Goal: Task Accomplishment & Management: Use online tool/utility

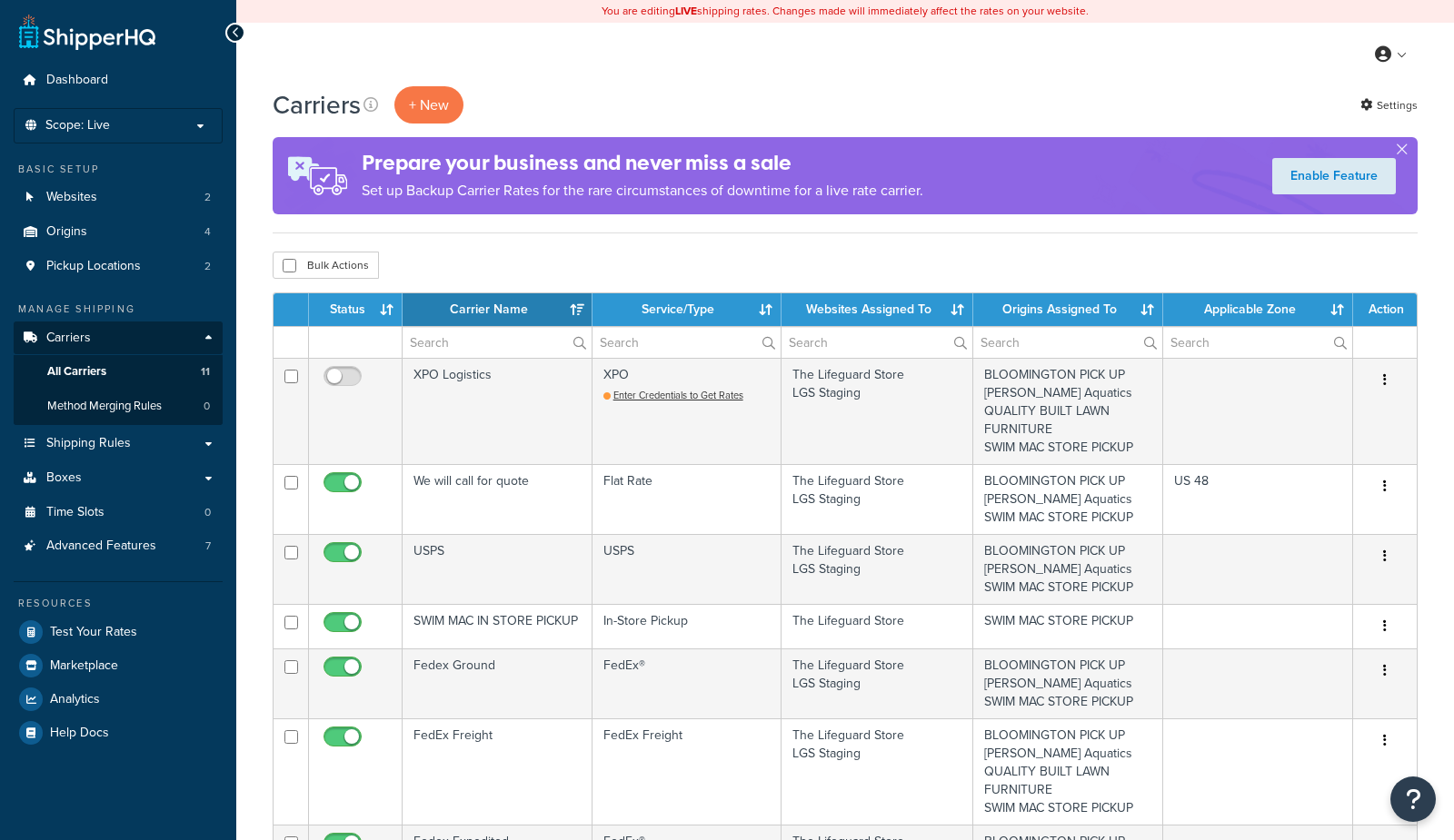
select select "15"
click at [175, 552] on link "Advanced Features 7" at bounding box center [118, 546] width 209 height 34
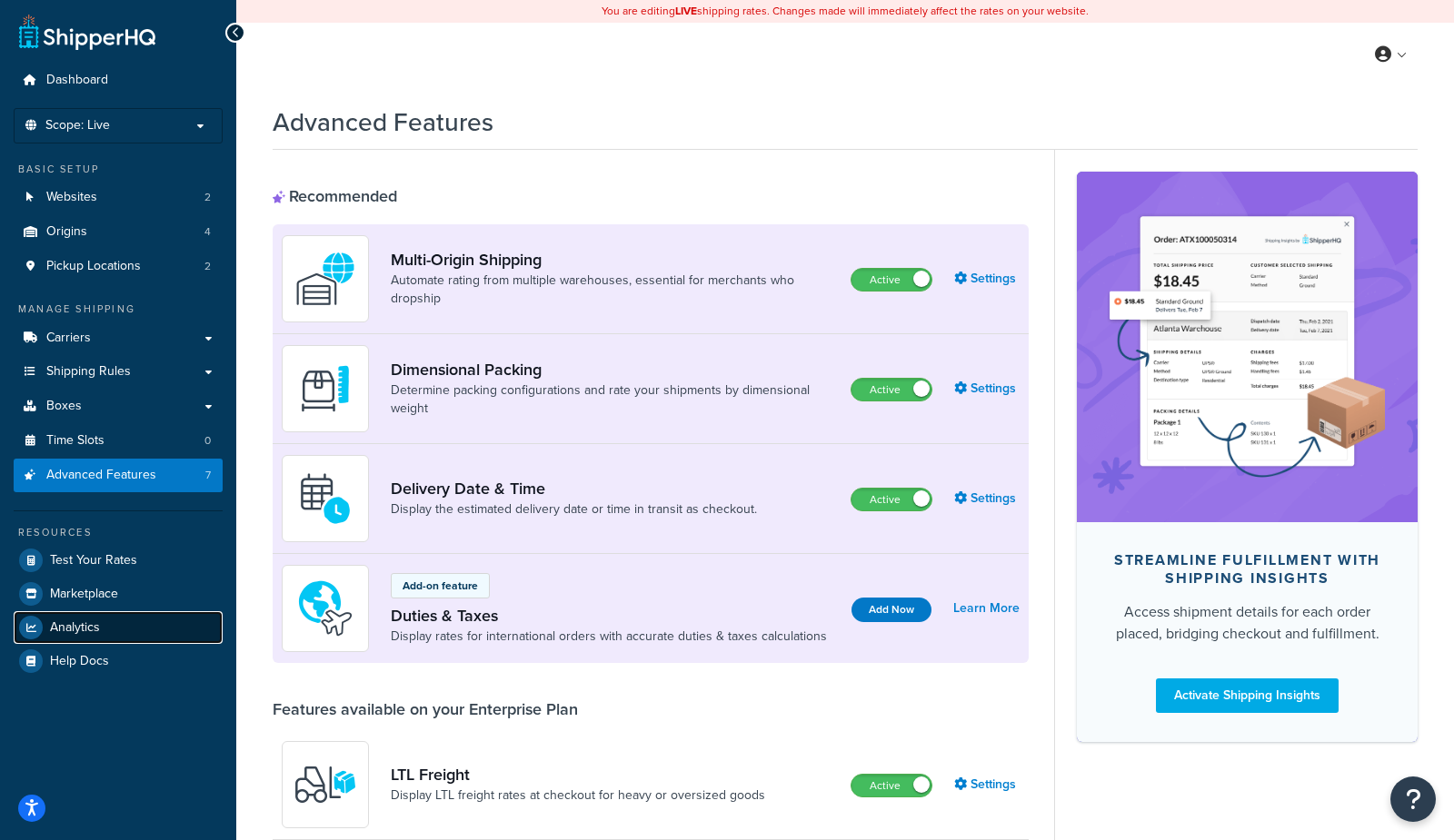
click at [119, 630] on link "Analytics" at bounding box center [118, 627] width 209 height 33
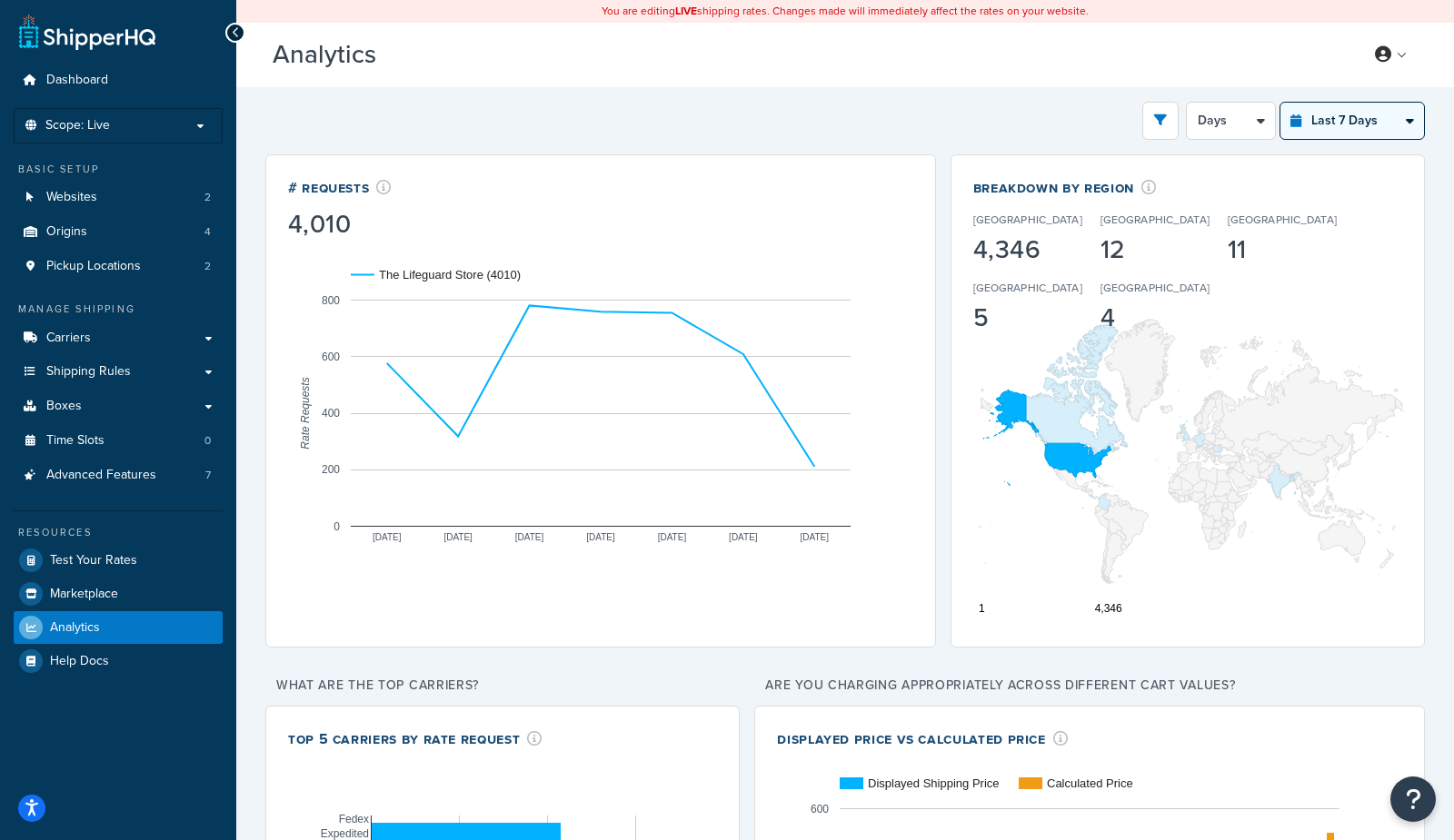
click at [1354, 125] on select "Last 24 Hours Last 7 Days Last 30 Days Last 3 Months Last 6 Months Last 12 Mont…" at bounding box center [1352, 121] width 144 height 36
select select "last_year"
click at [1281, 102] on select "Last 24 Hours Last 7 Days Last 30 Days Last 3 Months Last 6 Months Last 12 Mont…" at bounding box center [1352, 121] width 144 height 36
select select "1M"
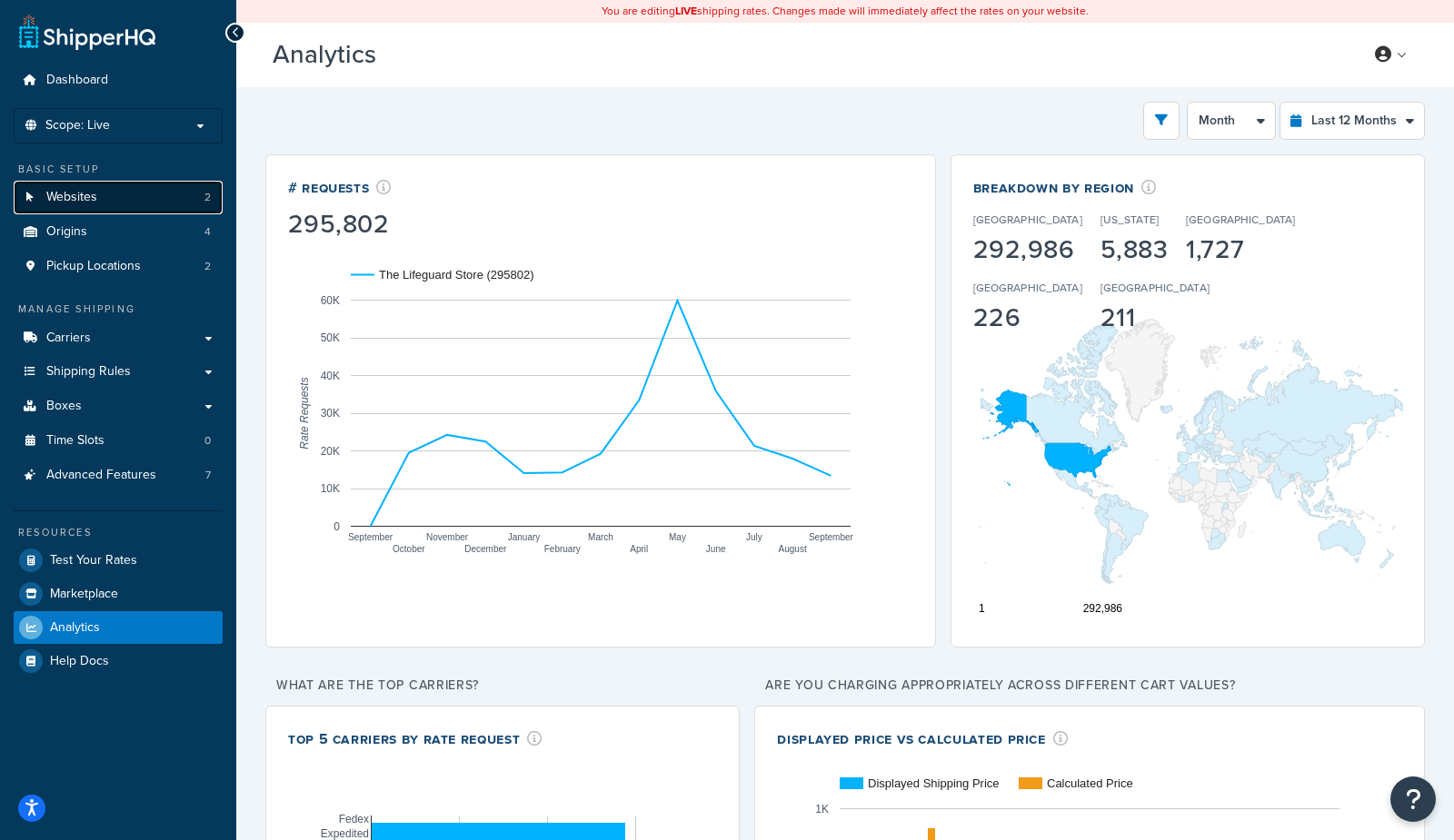
click at [95, 204] on span "Websites" at bounding box center [71, 197] width 51 height 15
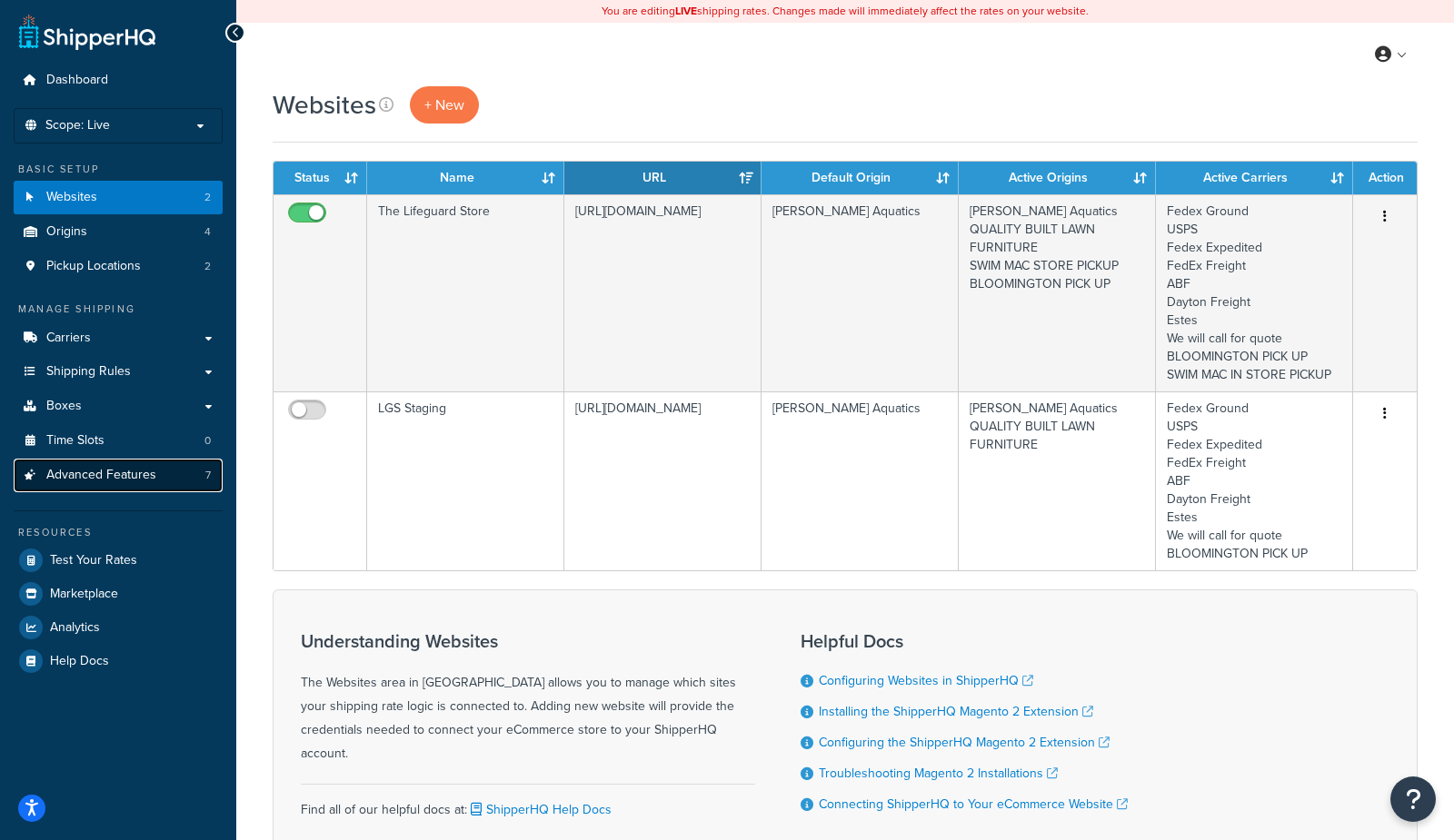
click at [85, 477] on span "Advanced Features" at bounding box center [101, 475] width 110 height 15
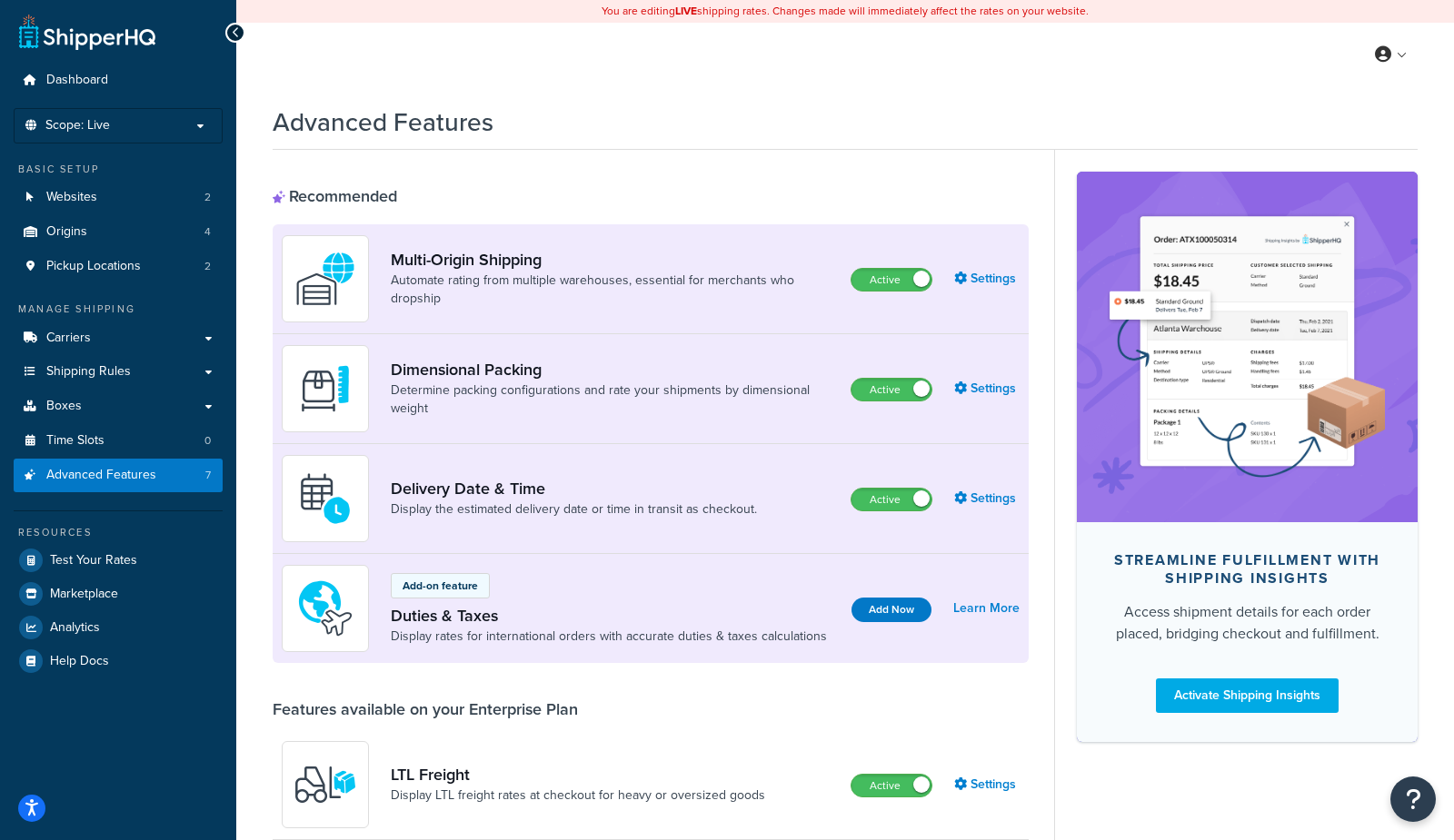
click at [488, 70] on div "My Profile Billing Global Settings Contact Us Logout" at bounding box center [845, 55] width 1217 height 63
click at [112, 622] on link "Analytics" at bounding box center [118, 627] width 209 height 33
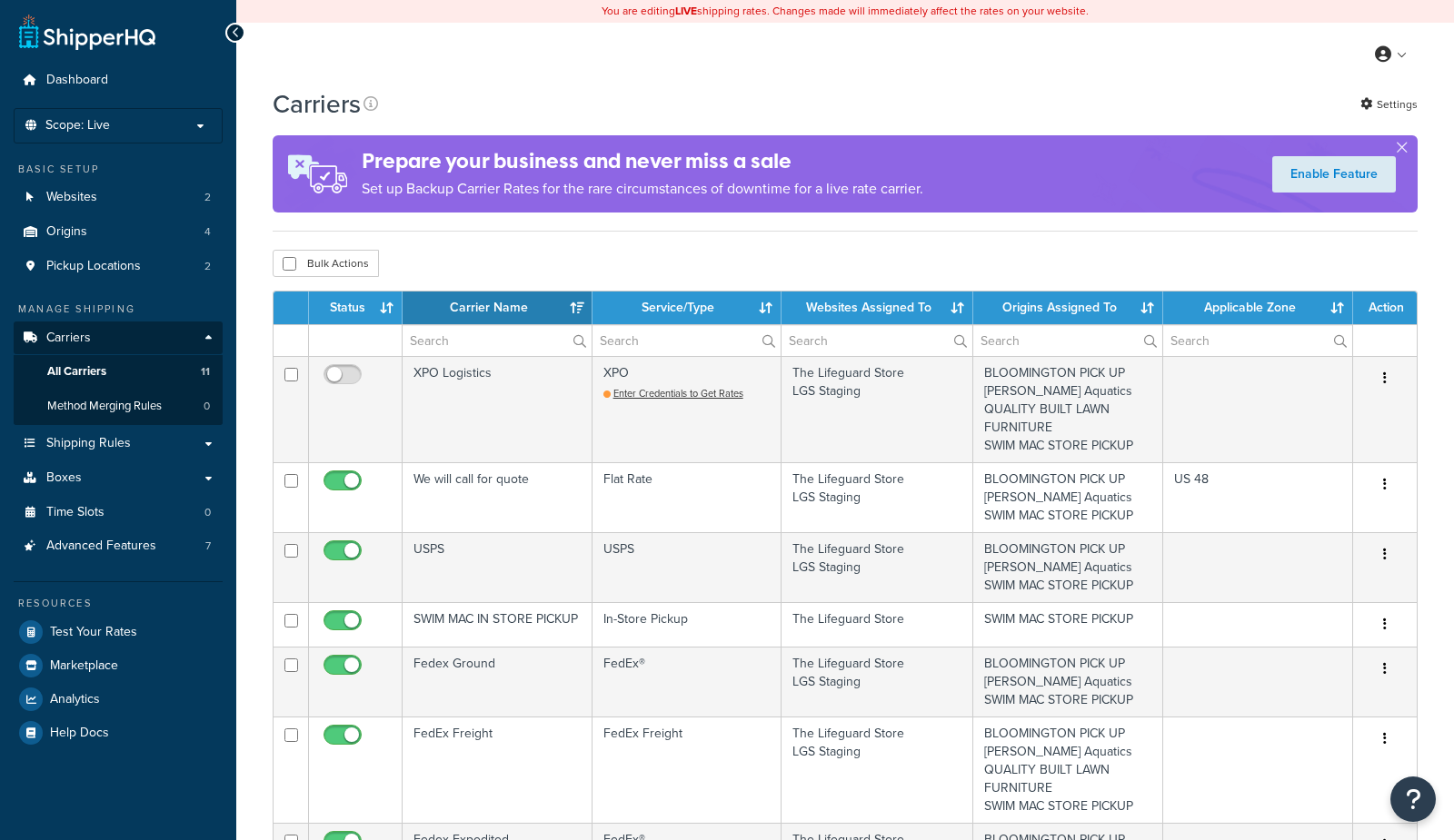
select select "15"
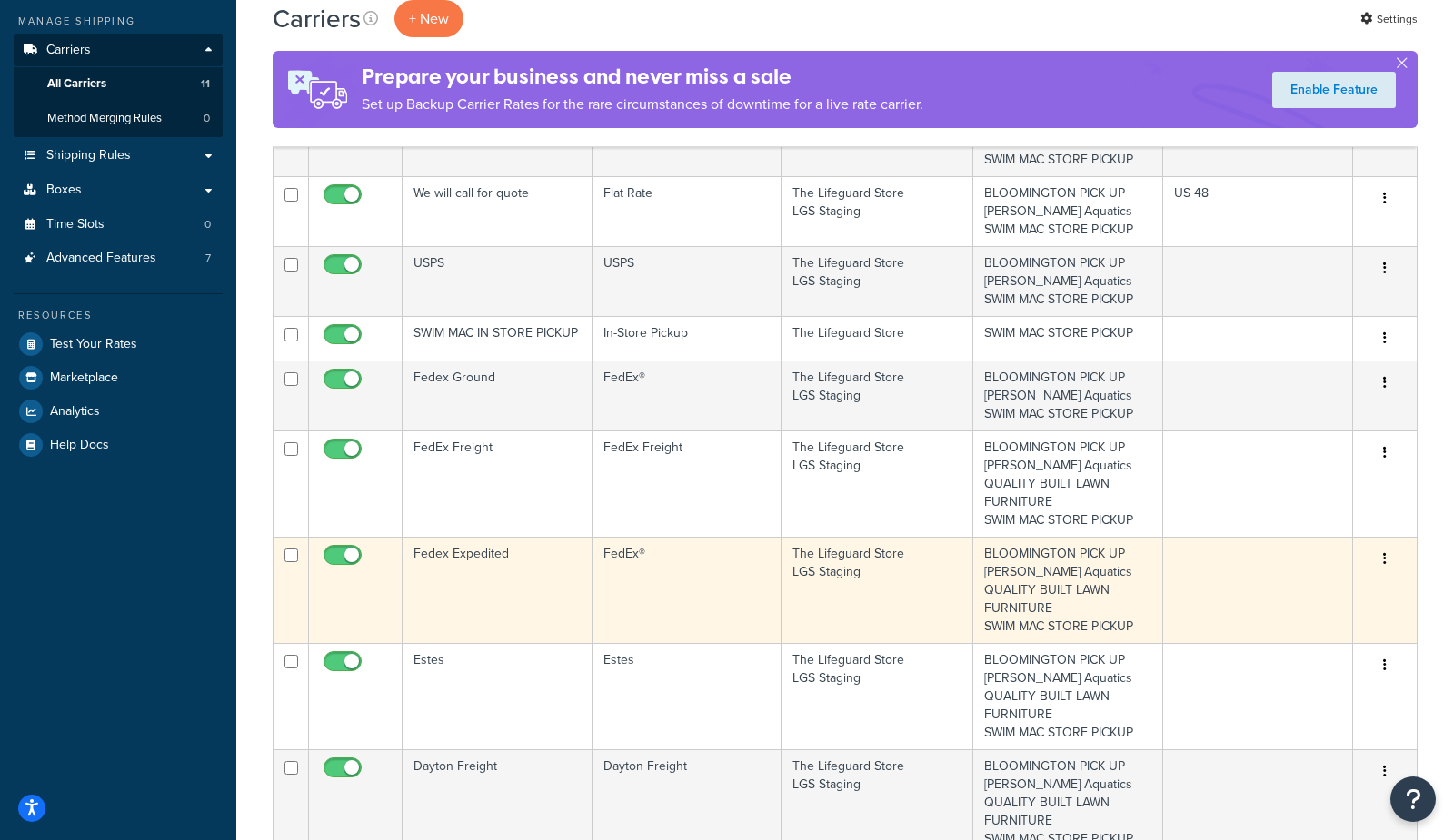
scroll to position [289, 0]
click at [485, 608] on td "Fedex Expedited" at bounding box center [497, 589] width 190 height 106
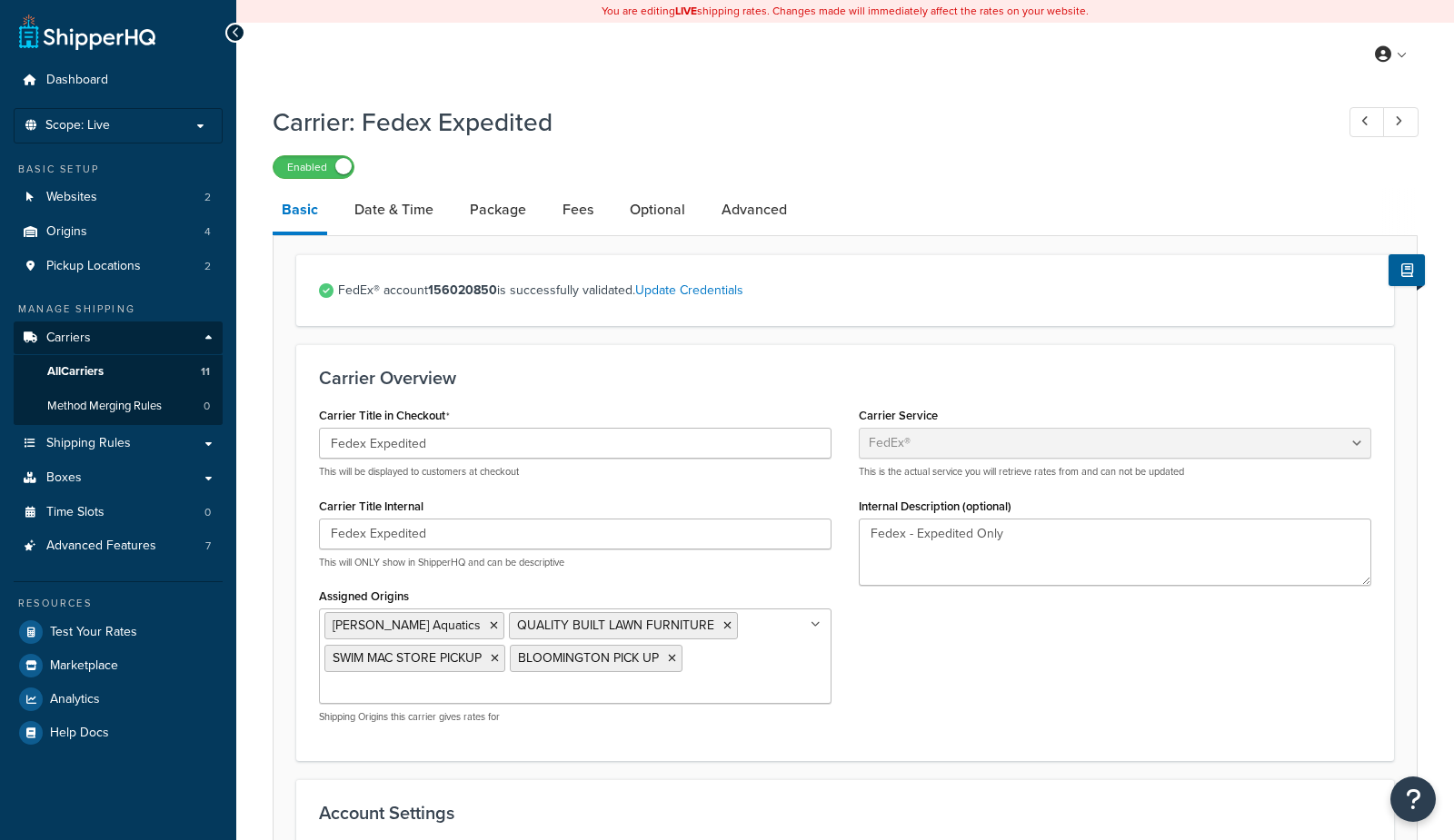
select select "fedEx"
select select "REGULAR_PICKUP"
select select "YOUR_PACKAGING"
click at [433, 223] on link "Date & Time" at bounding box center [393, 210] width 97 height 44
select select "yMd"
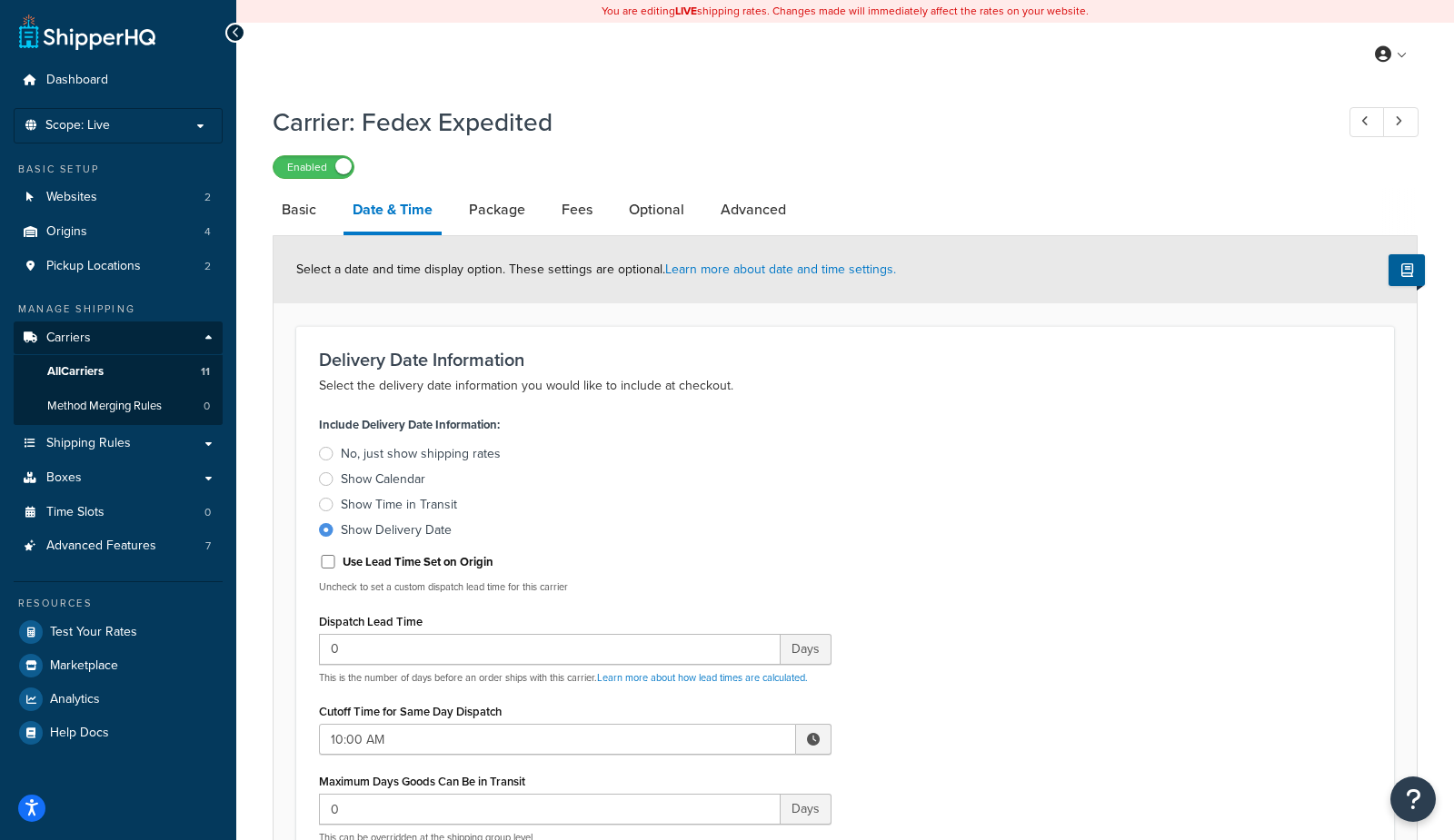
click at [653, 238] on div "Select a date and time display option. These settings are optional. Learn more …" at bounding box center [844, 270] width 1143 height 67
click at [658, 222] on link "Optional" at bounding box center [656, 210] width 74 height 44
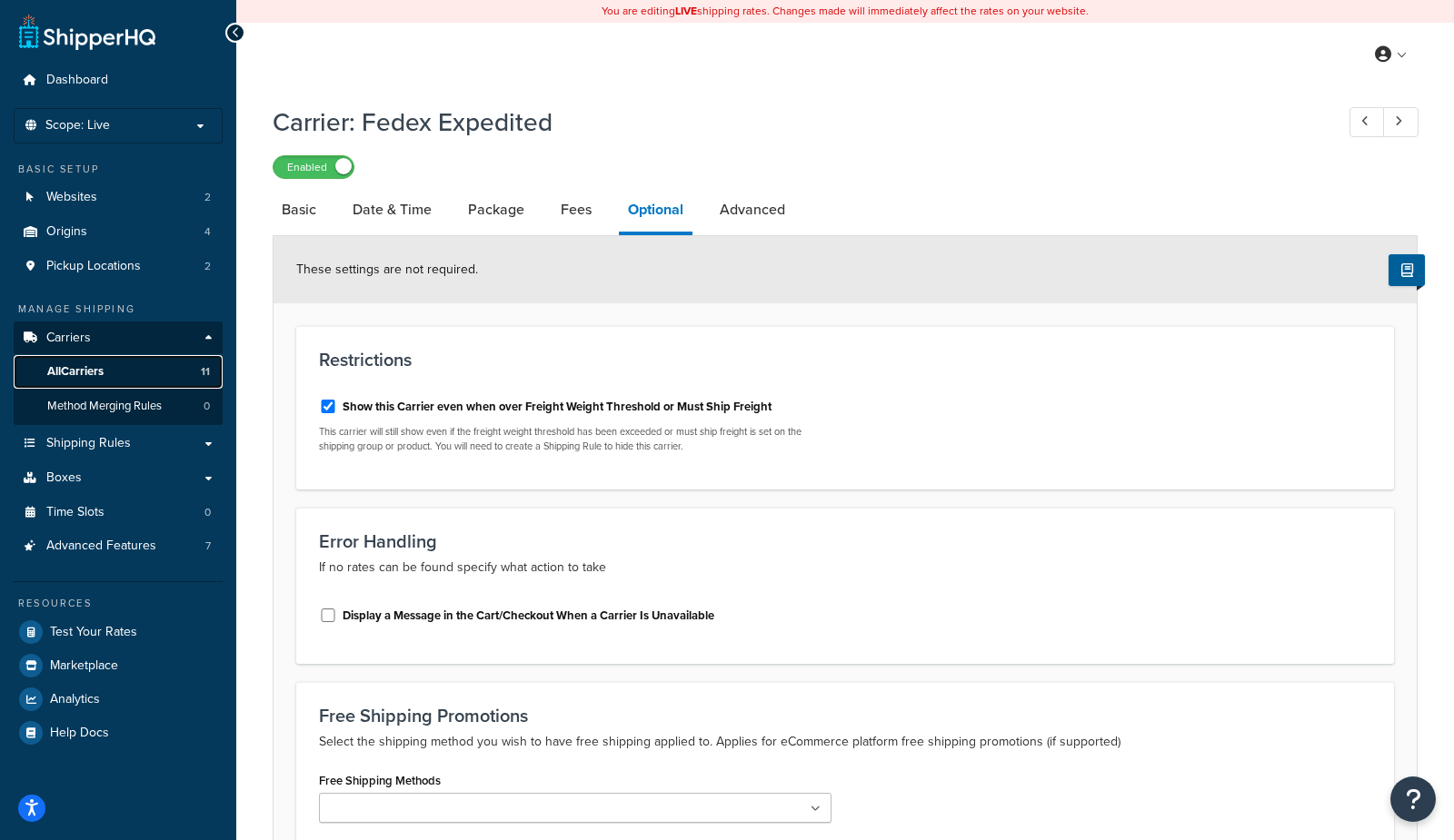
click at [83, 369] on span "All Carriers" at bounding box center [75, 372] width 57 height 15
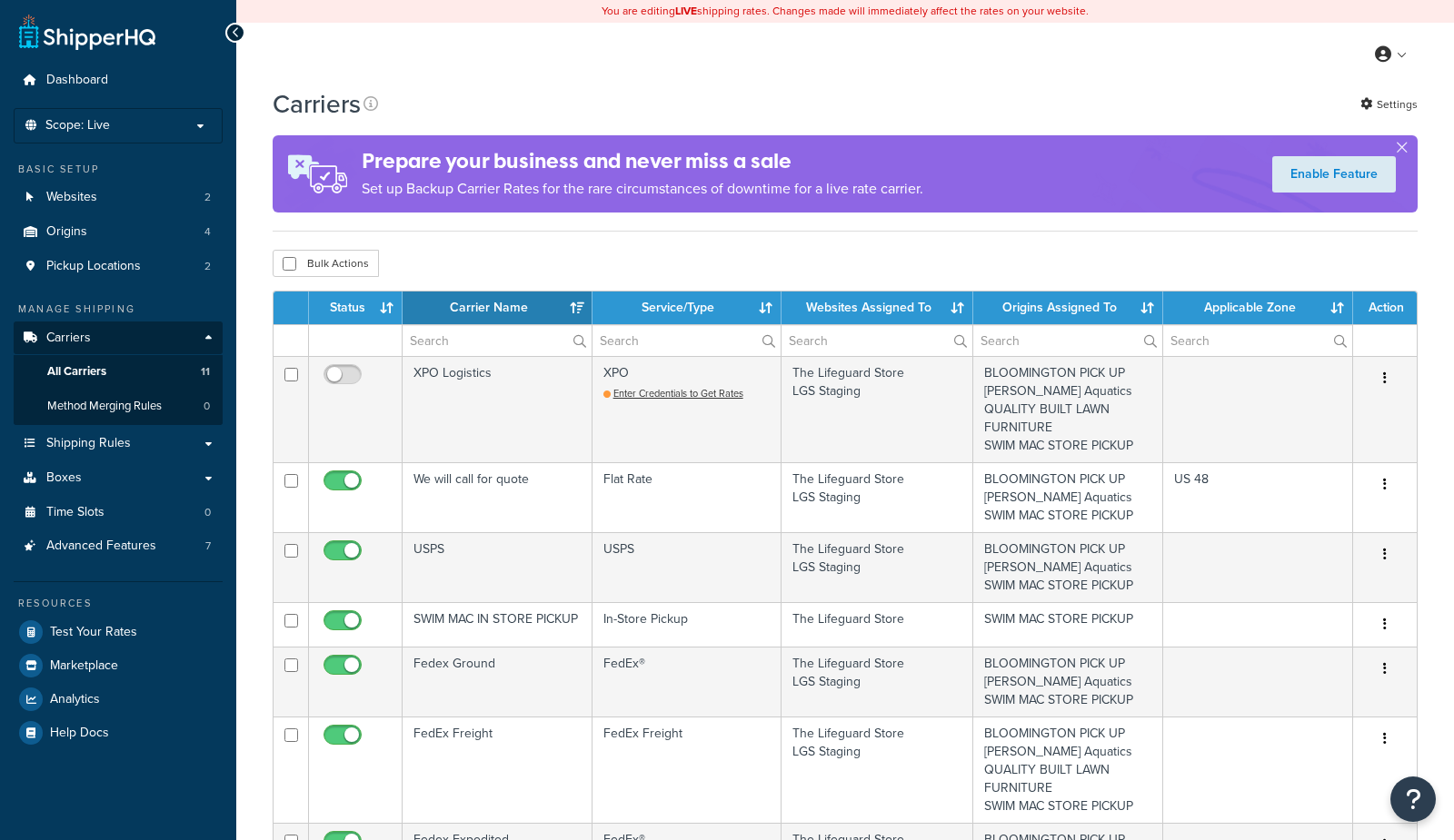
select select "15"
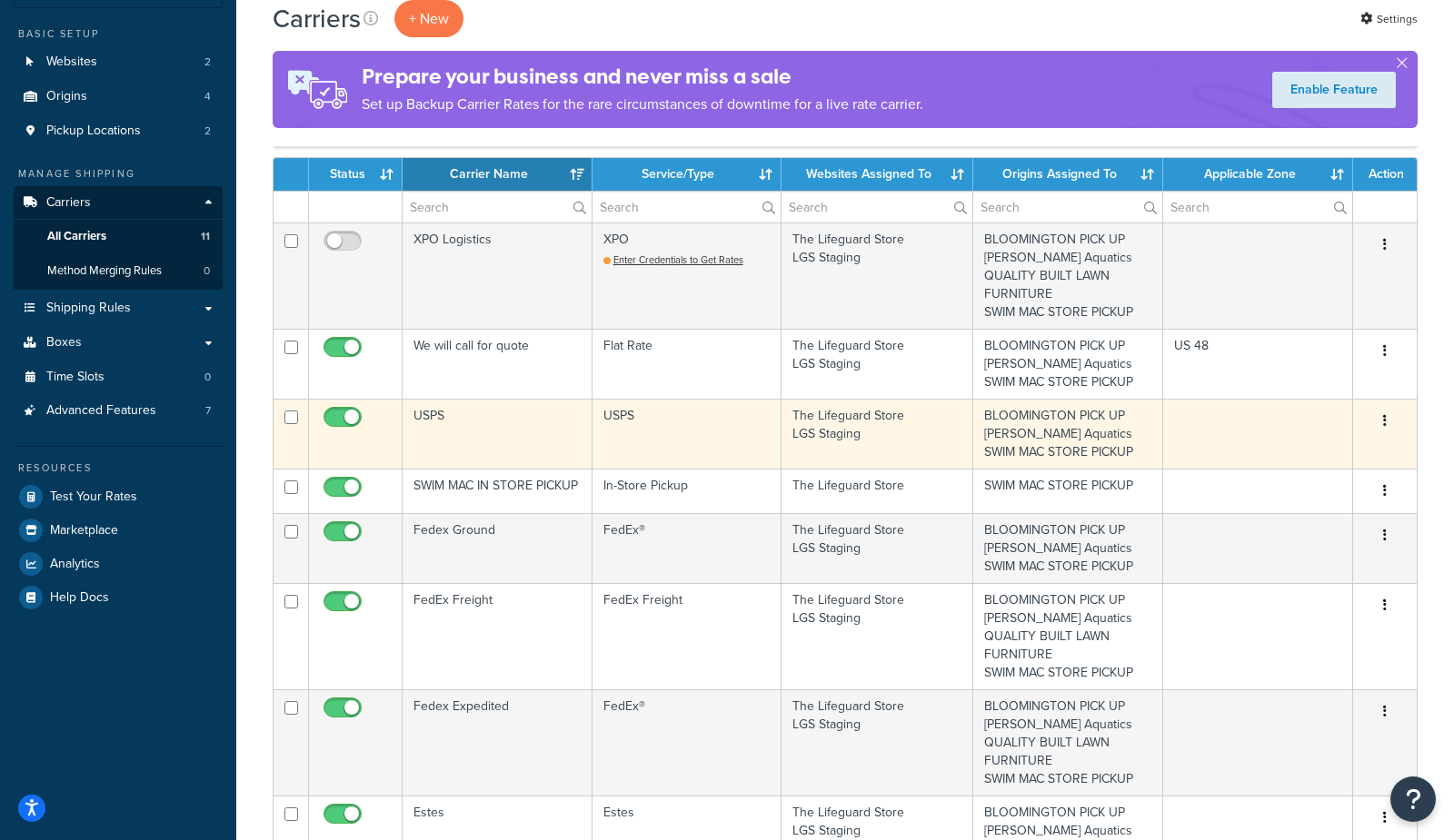
scroll to position [142, 0]
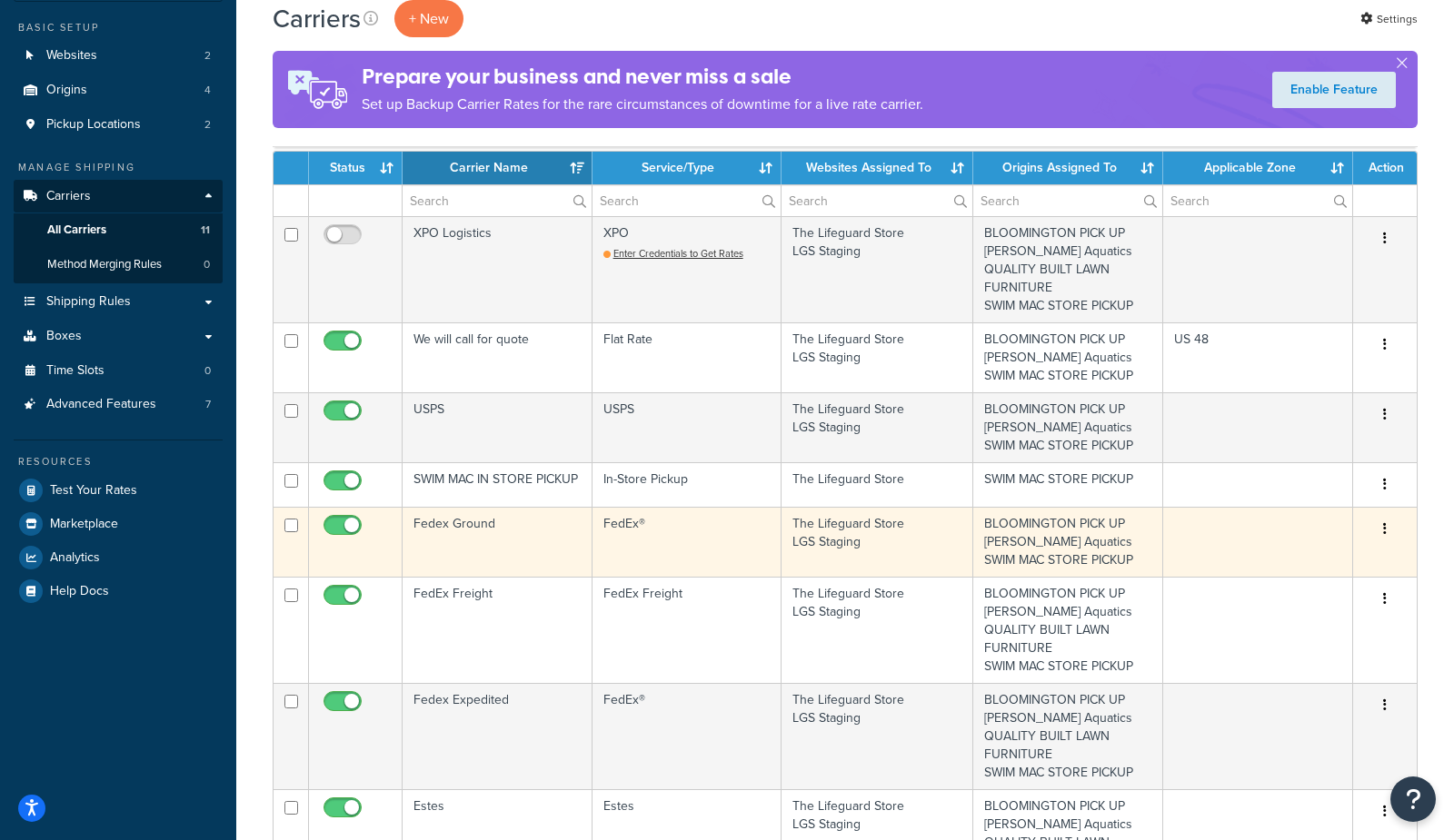
click at [474, 545] on td "Fedex Ground" at bounding box center [497, 541] width 190 height 70
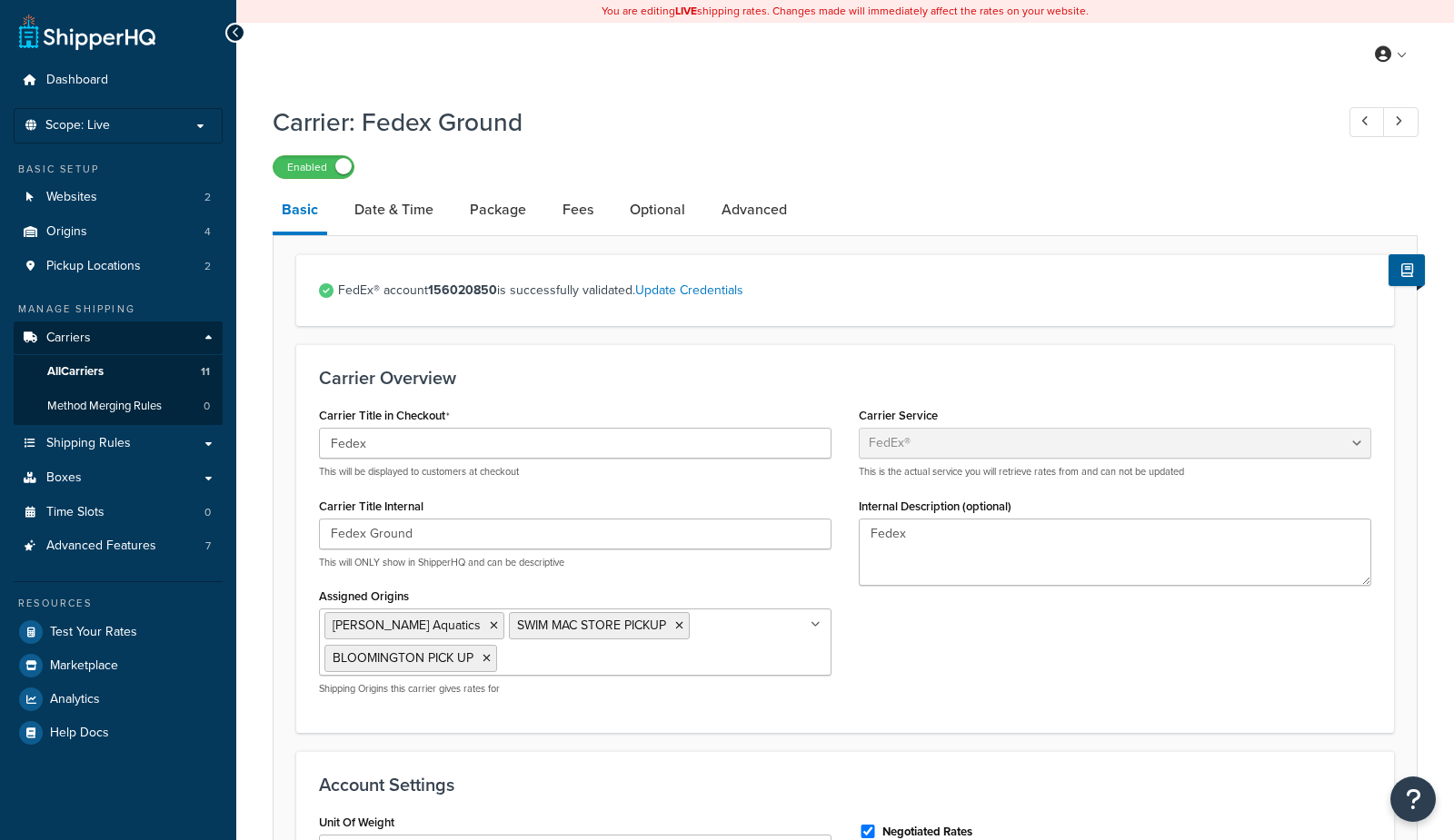
select select "fedEx"
select select "REGULAR_PICKUP"
select select "YOUR_PACKAGING"
click at [657, 203] on link "Optional" at bounding box center [657, 210] width 74 height 44
select select "residential"
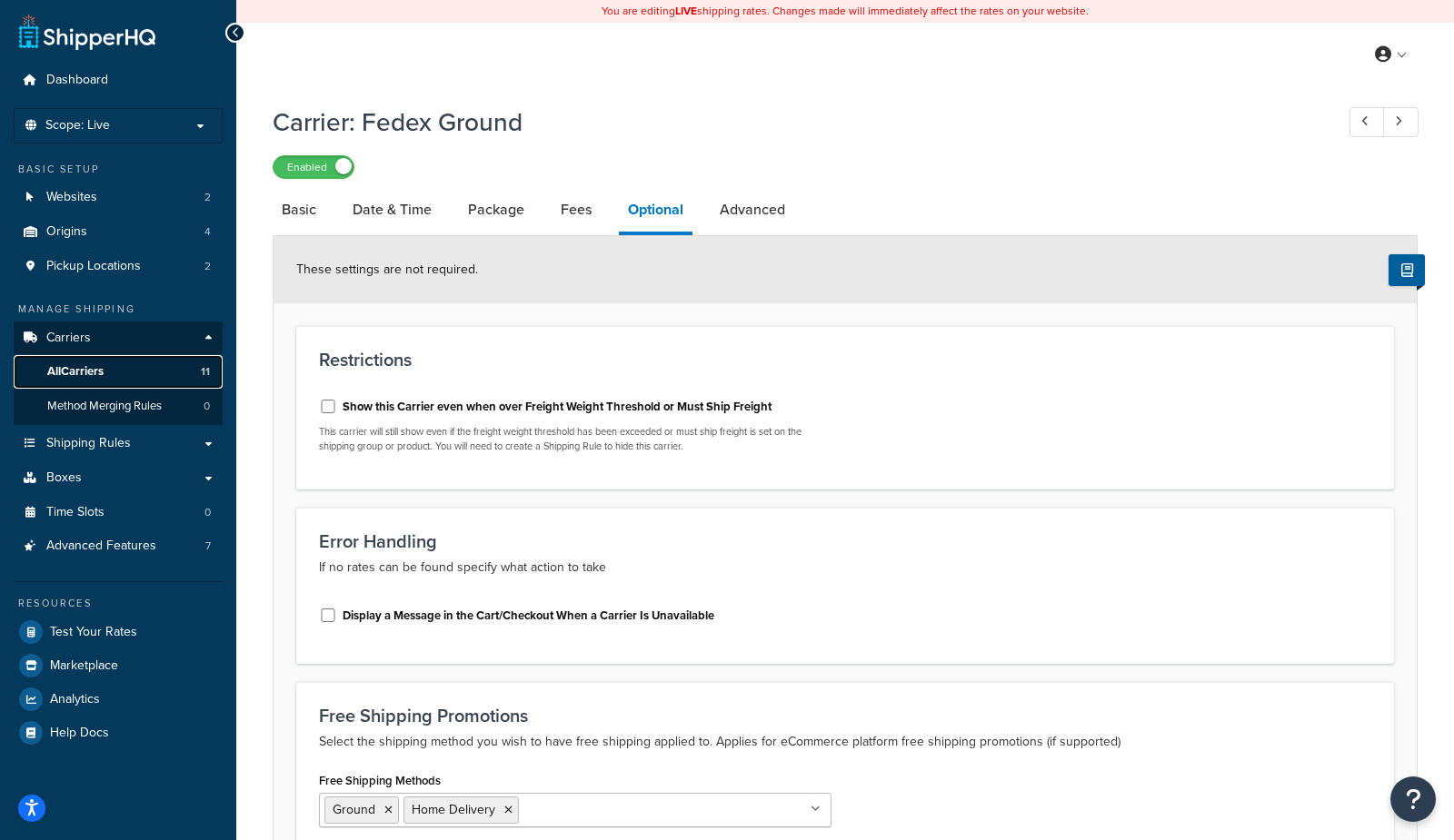
click at [90, 376] on span "All Carriers" at bounding box center [75, 372] width 57 height 15
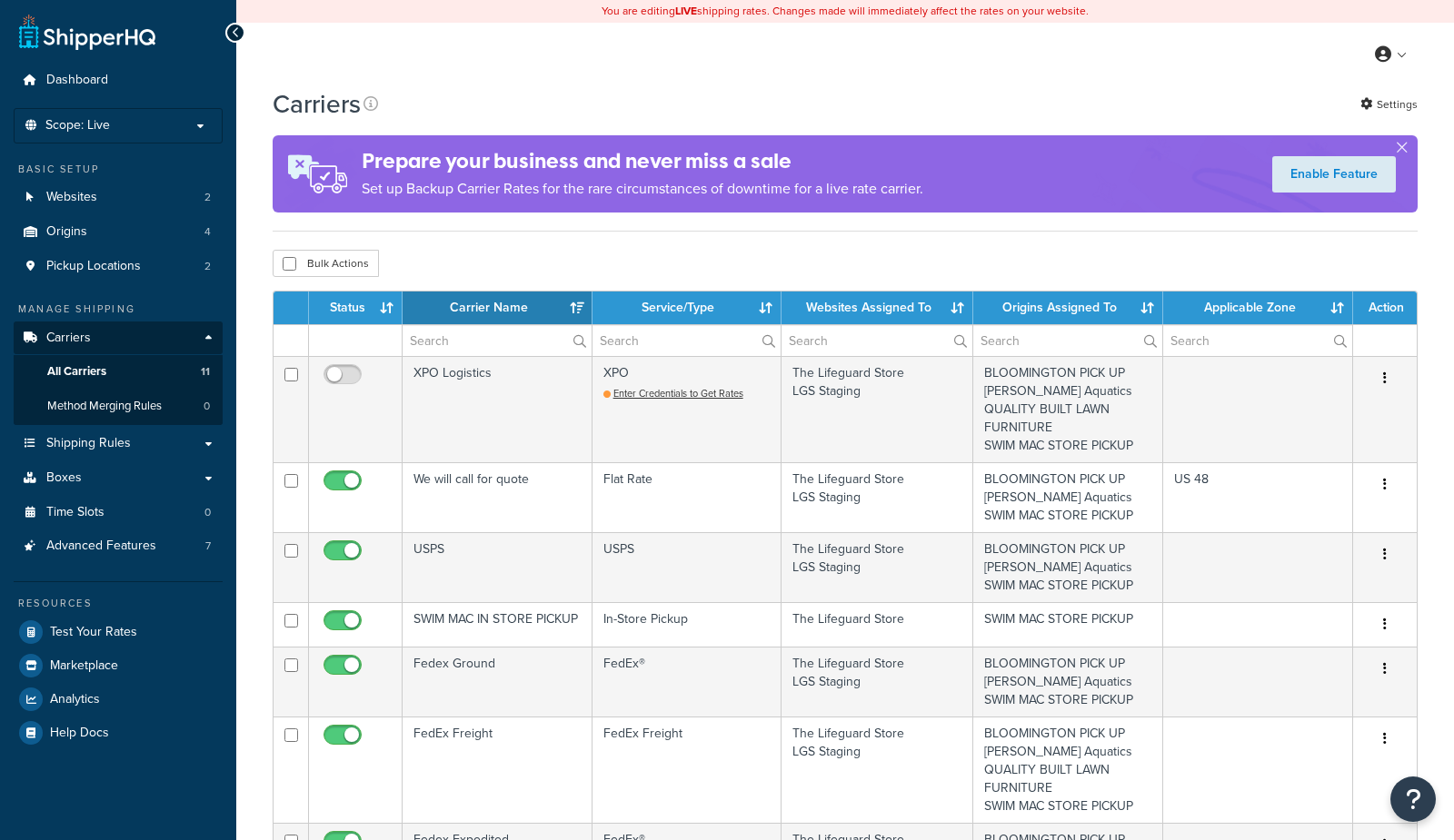
select select "15"
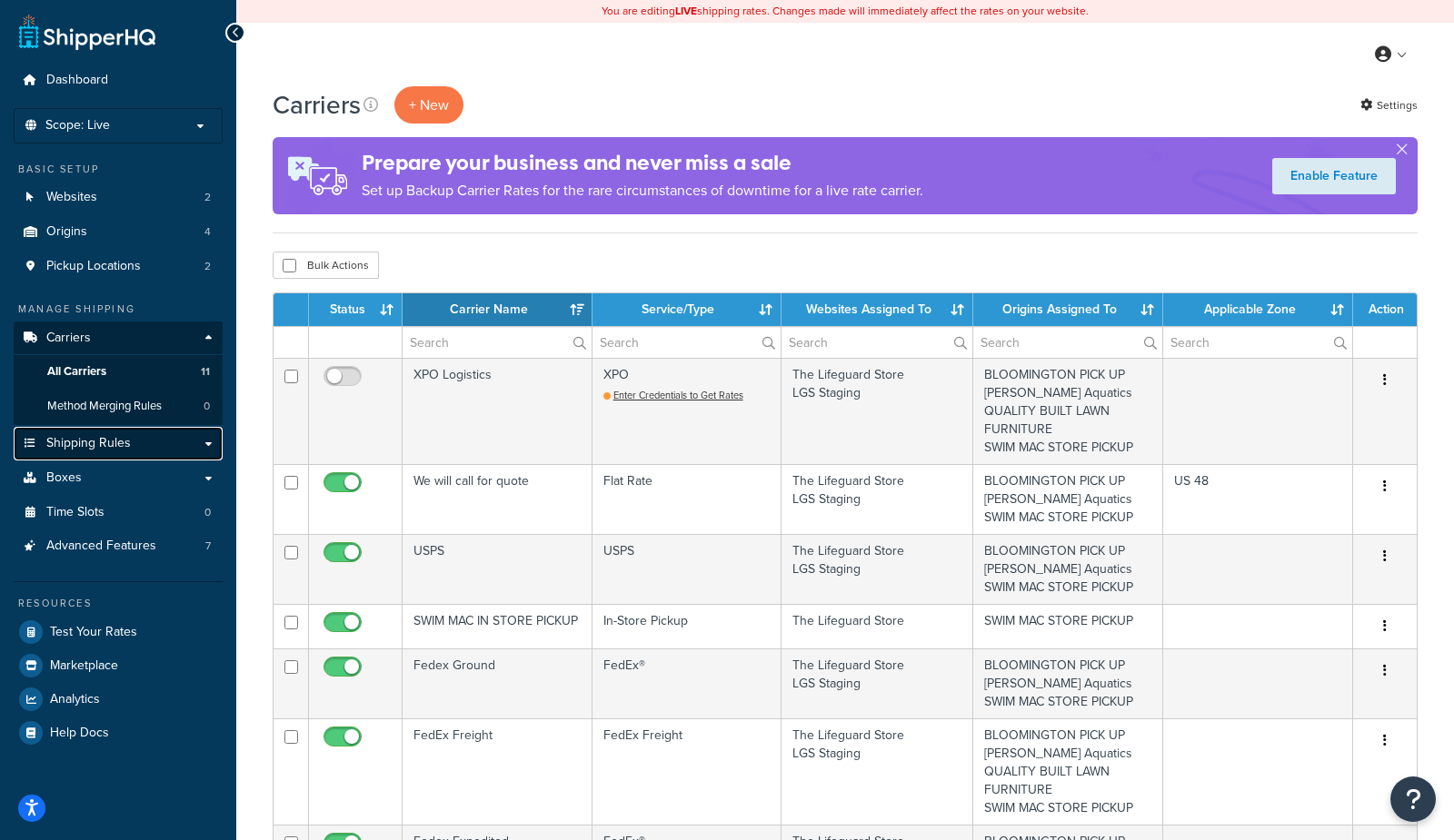
click at [103, 441] on span "Shipping Rules" at bounding box center [88, 443] width 84 height 15
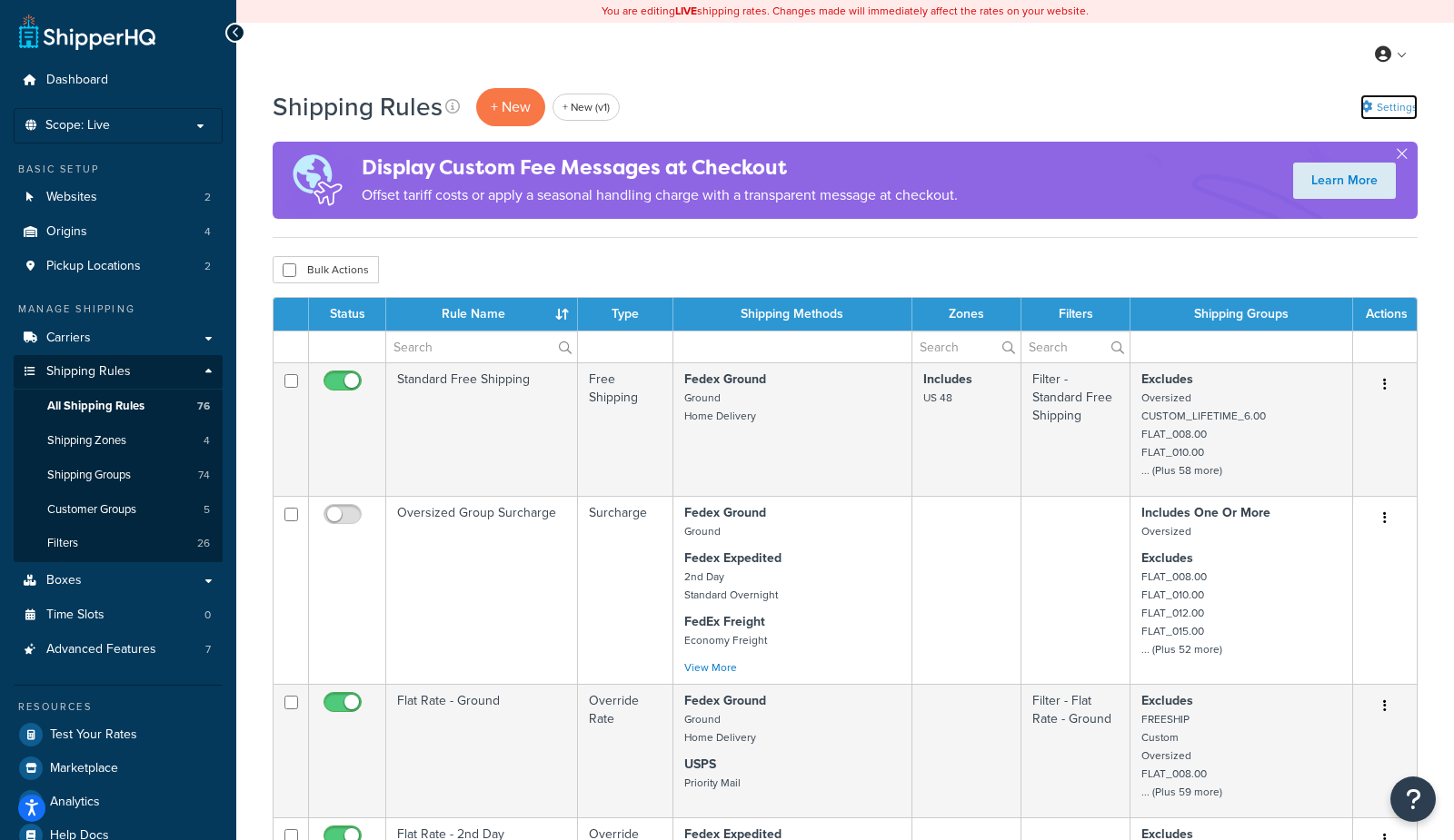
click at [1388, 109] on link "Settings" at bounding box center [1389, 107] width 57 height 26
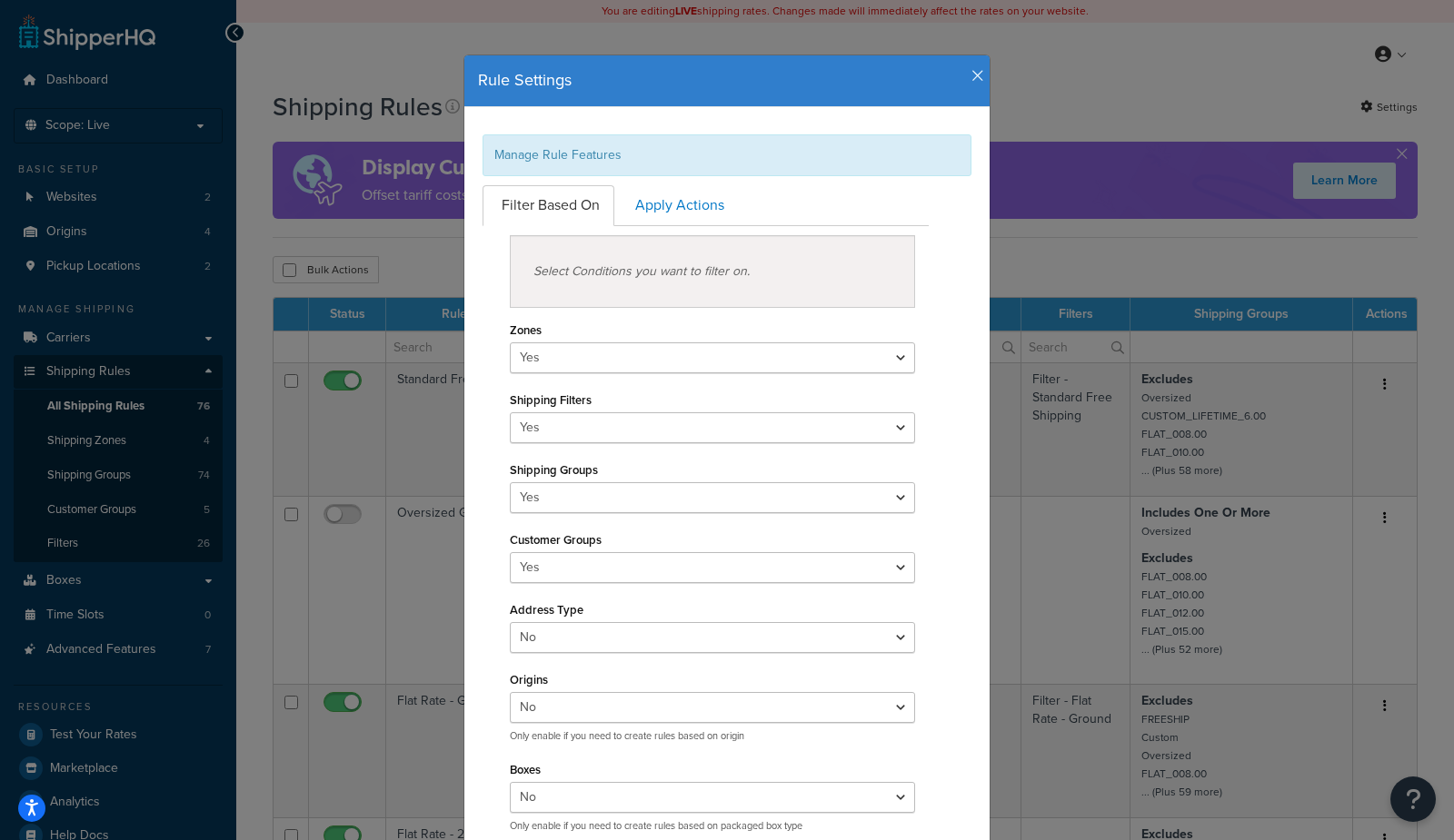
click at [979, 75] on icon "button" at bounding box center [977, 76] width 12 height 16
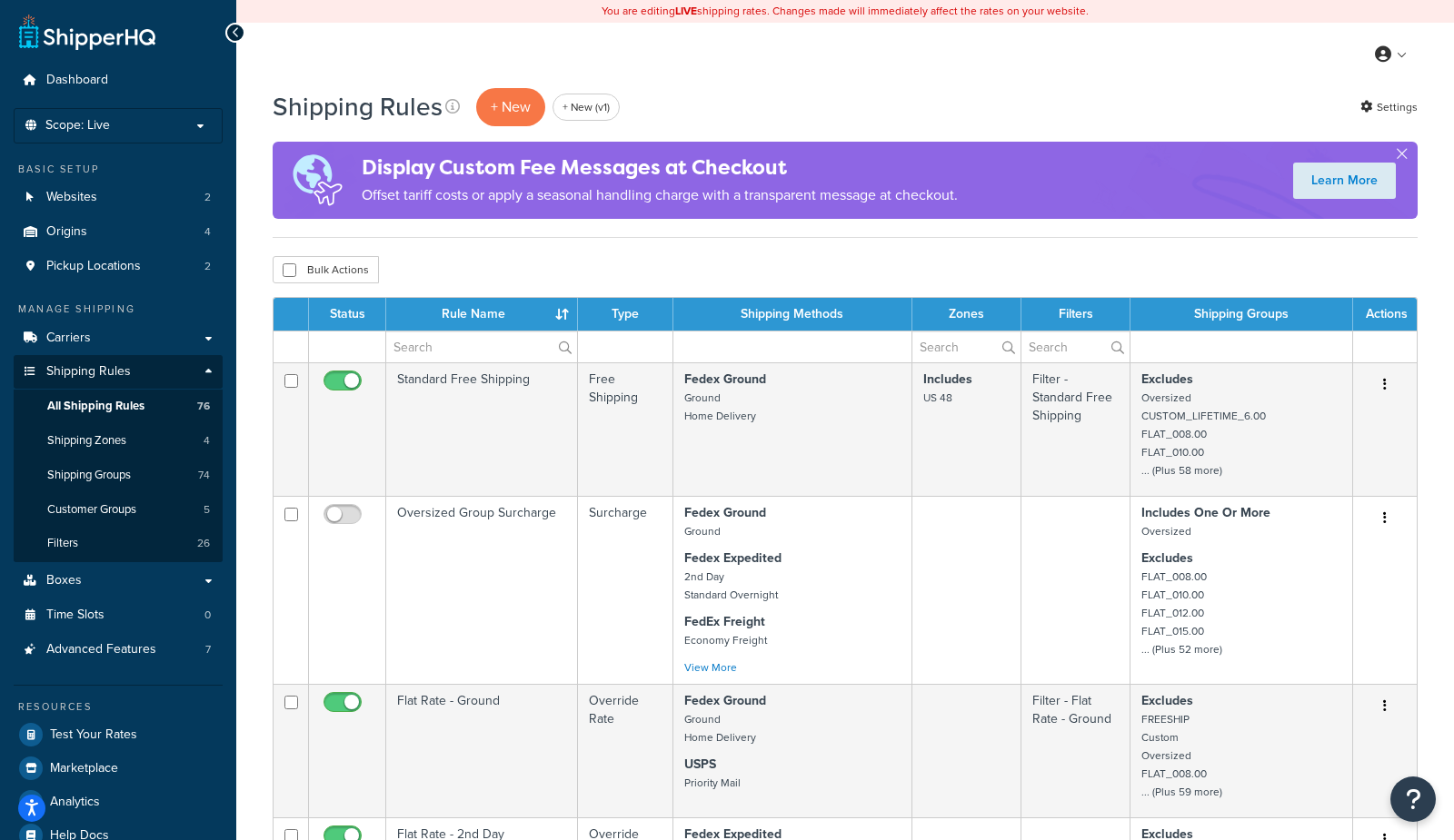
click at [981, 71] on div "My Profile Billing Global Settings Contact Us Logout" at bounding box center [845, 55] width 1217 height 63
click at [102, 336] on link "Carriers" at bounding box center [118, 338] width 209 height 34
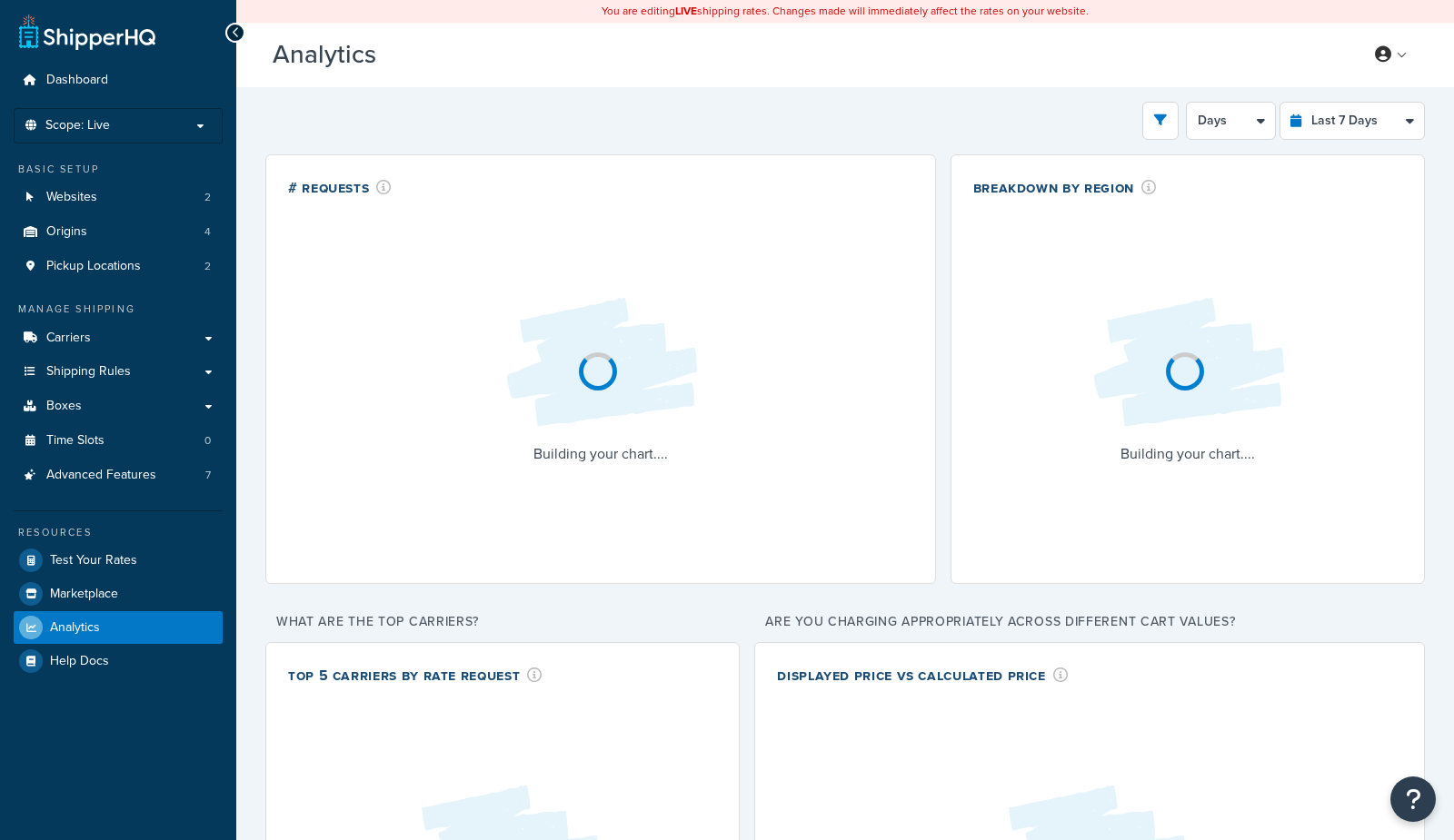
select select "last_7_days"
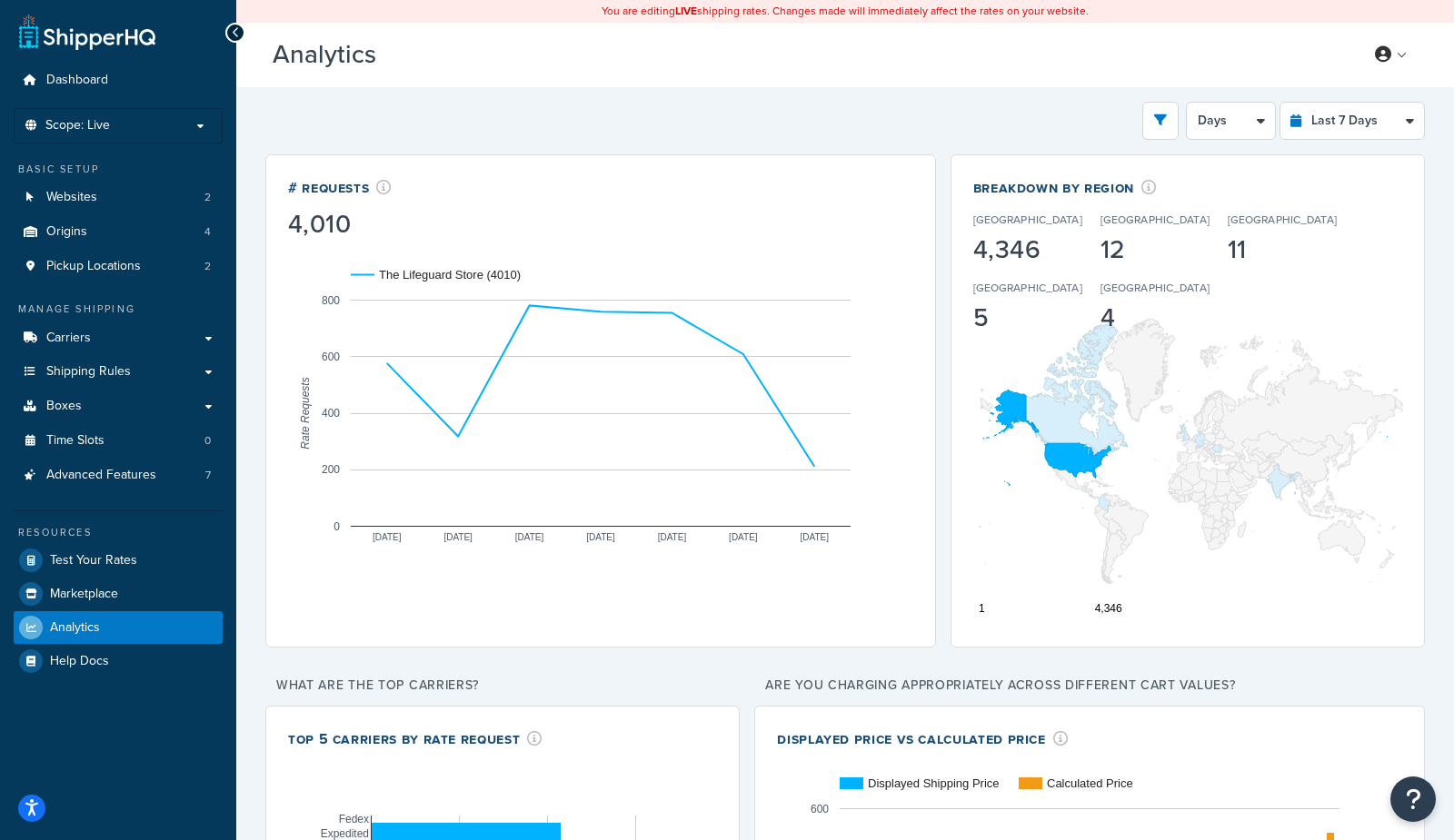
click at [837, 96] on div "Filters Website LGS Staging The Lifeguard Store Destination United States Unite…" at bounding box center [845, 622] width 1217 height 1070
click at [448, 149] on div "Filters Website LGS Staging The Lifeguard Store Destination United States Unite…" at bounding box center [845, 615] width 1159 height 1027
drag, startPoint x: 477, startPoint y: 645, endPoint x: 279, endPoint y: 647, distance: 198.0
click at [279, 673] on p "What are the top carriers?" at bounding box center [502, 686] width 474 height 26
click at [502, 127] on div "Filters Website LGS Staging The Lifeguard Store Destination United States Unite…" at bounding box center [845, 121] width 1159 height 38
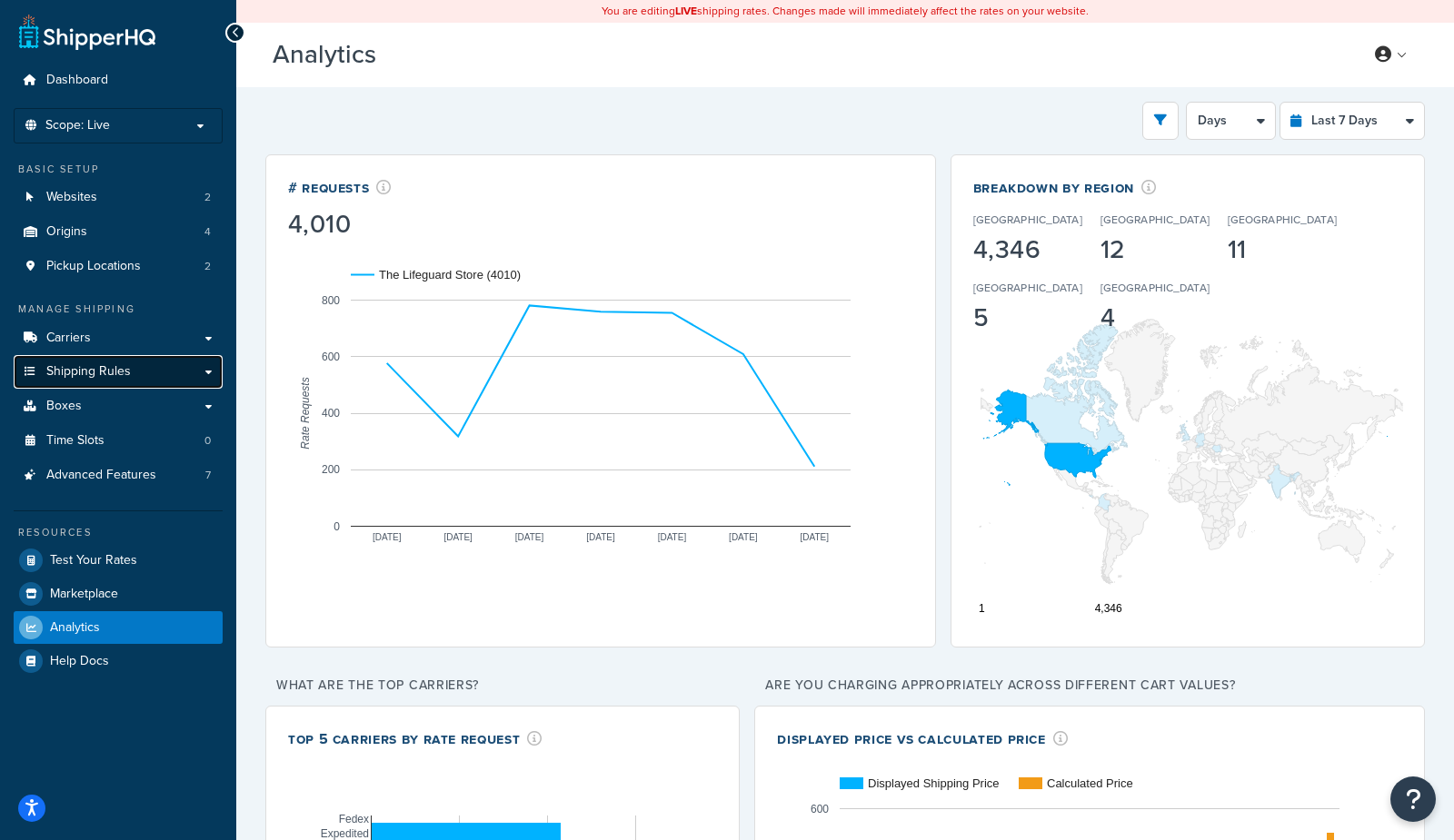
click at [64, 377] on span "Shipping Rules" at bounding box center [88, 372] width 84 height 15
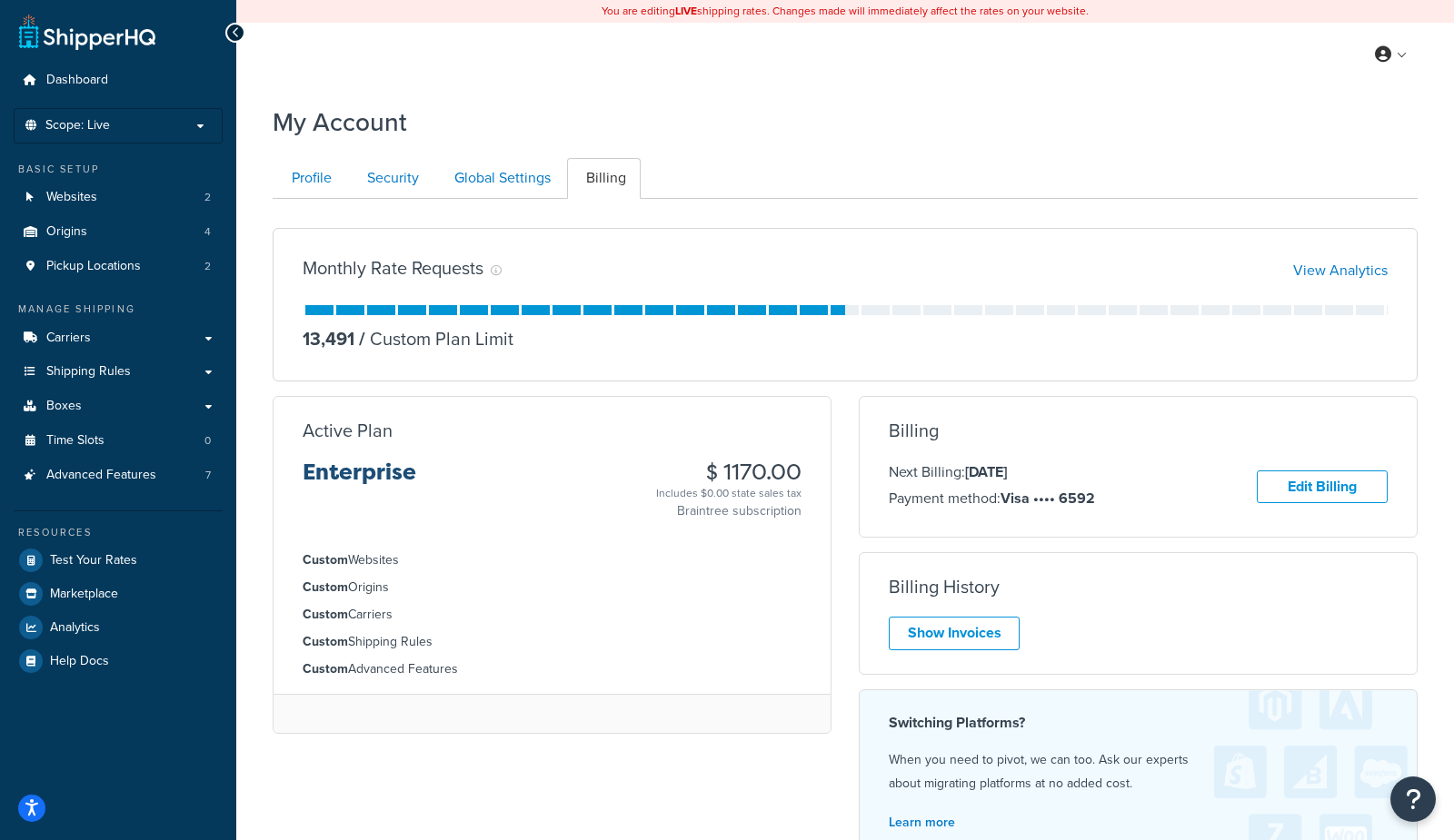
click at [918, 194] on ul "Profile Security Global Settings Billing" at bounding box center [845, 178] width 1145 height 41
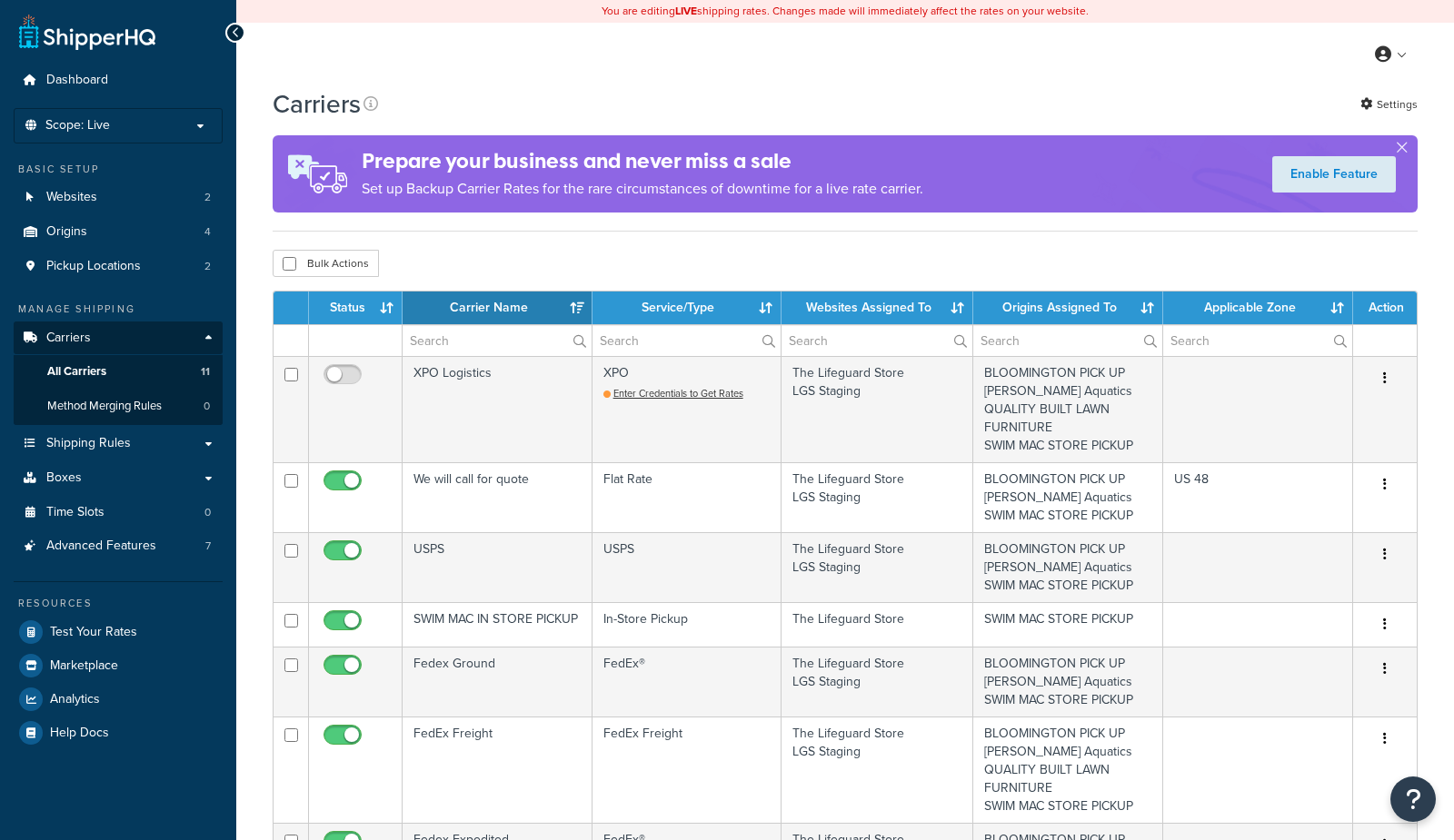
select select "15"
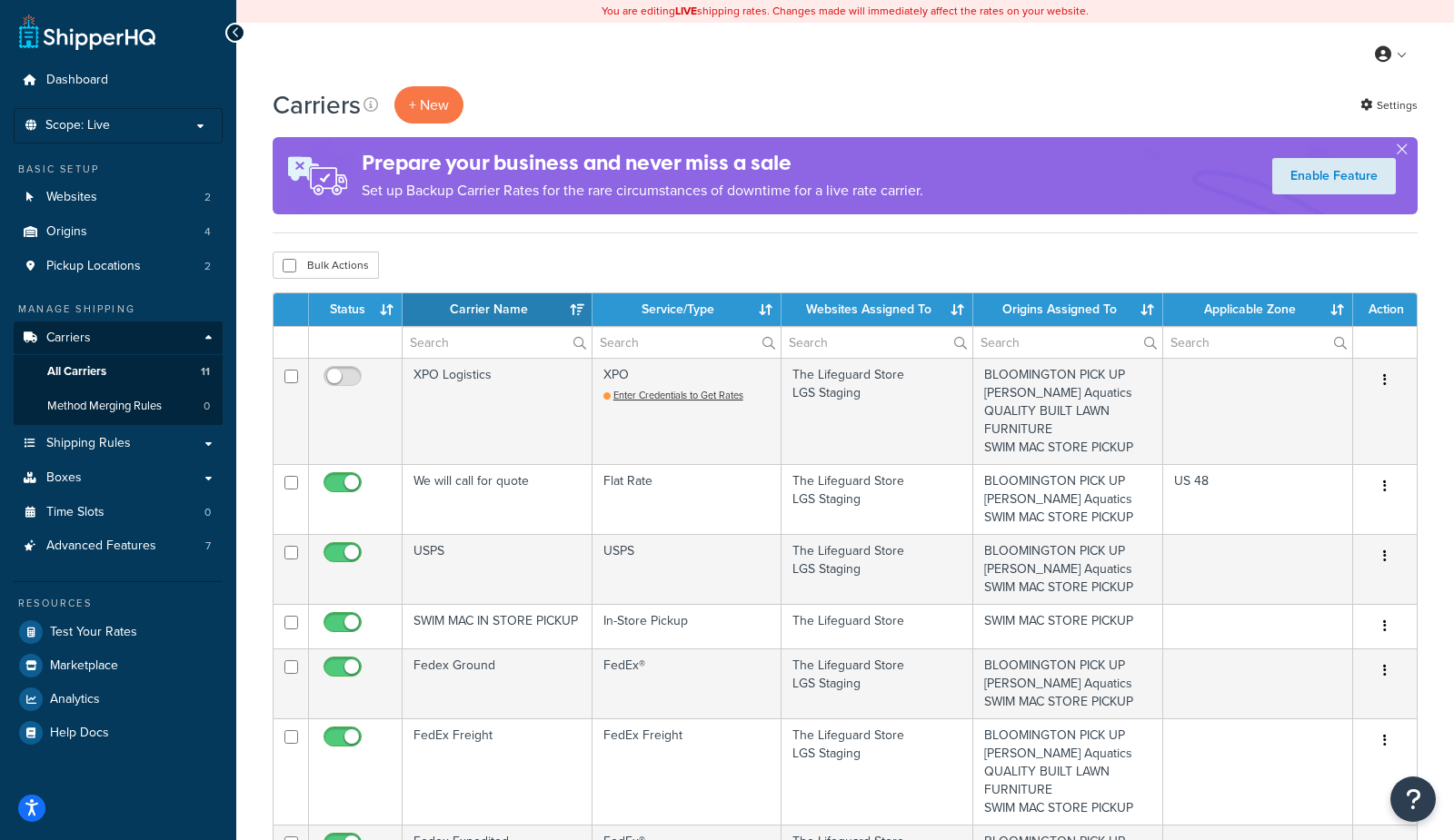
click at [432, 255] on div "Bulk Actions Duplicate [GEOGRAPHIC_DATA]" at bounding box center [845, 265] width 1145 height 27
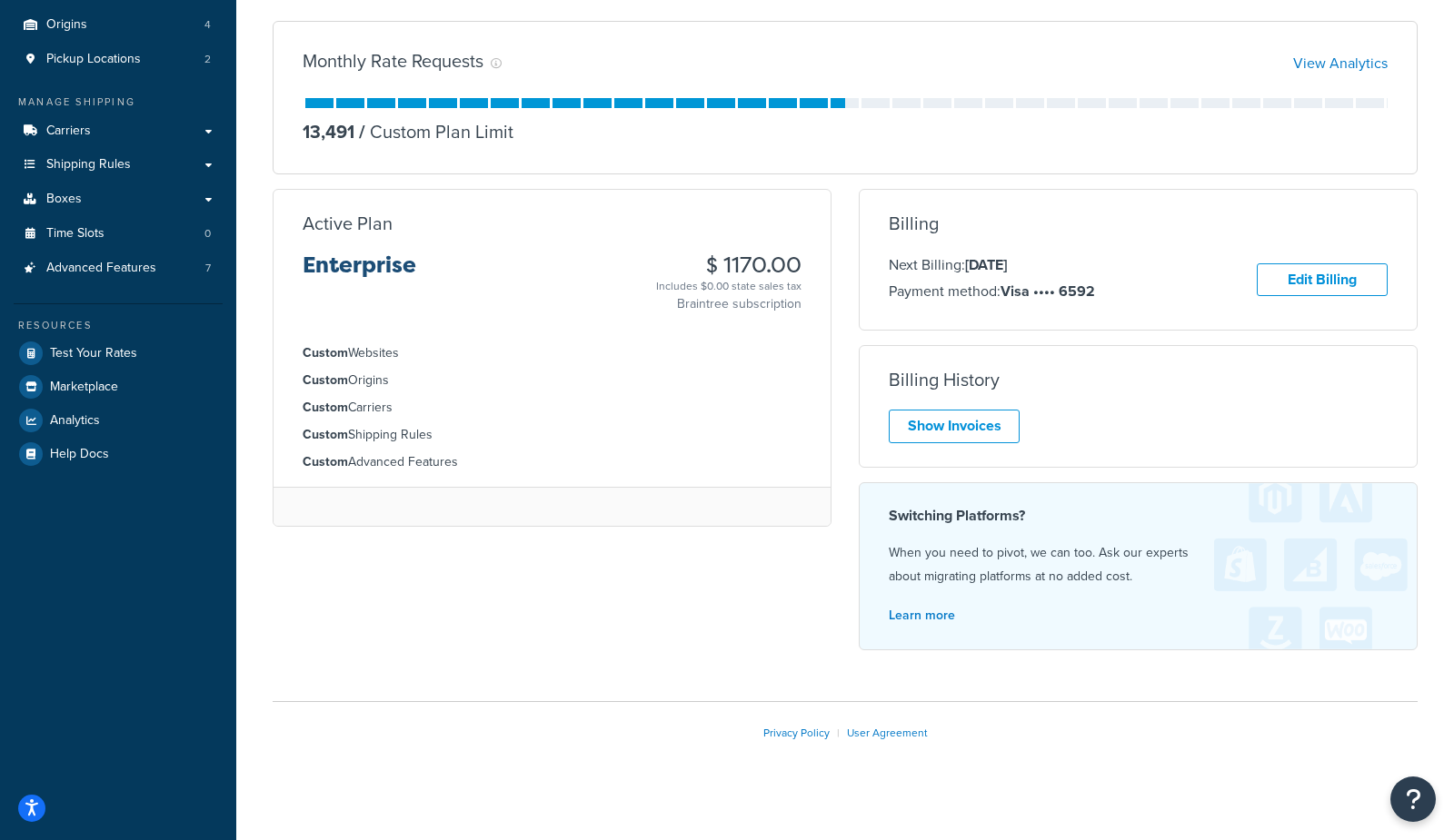
scroll to position [211, 0]
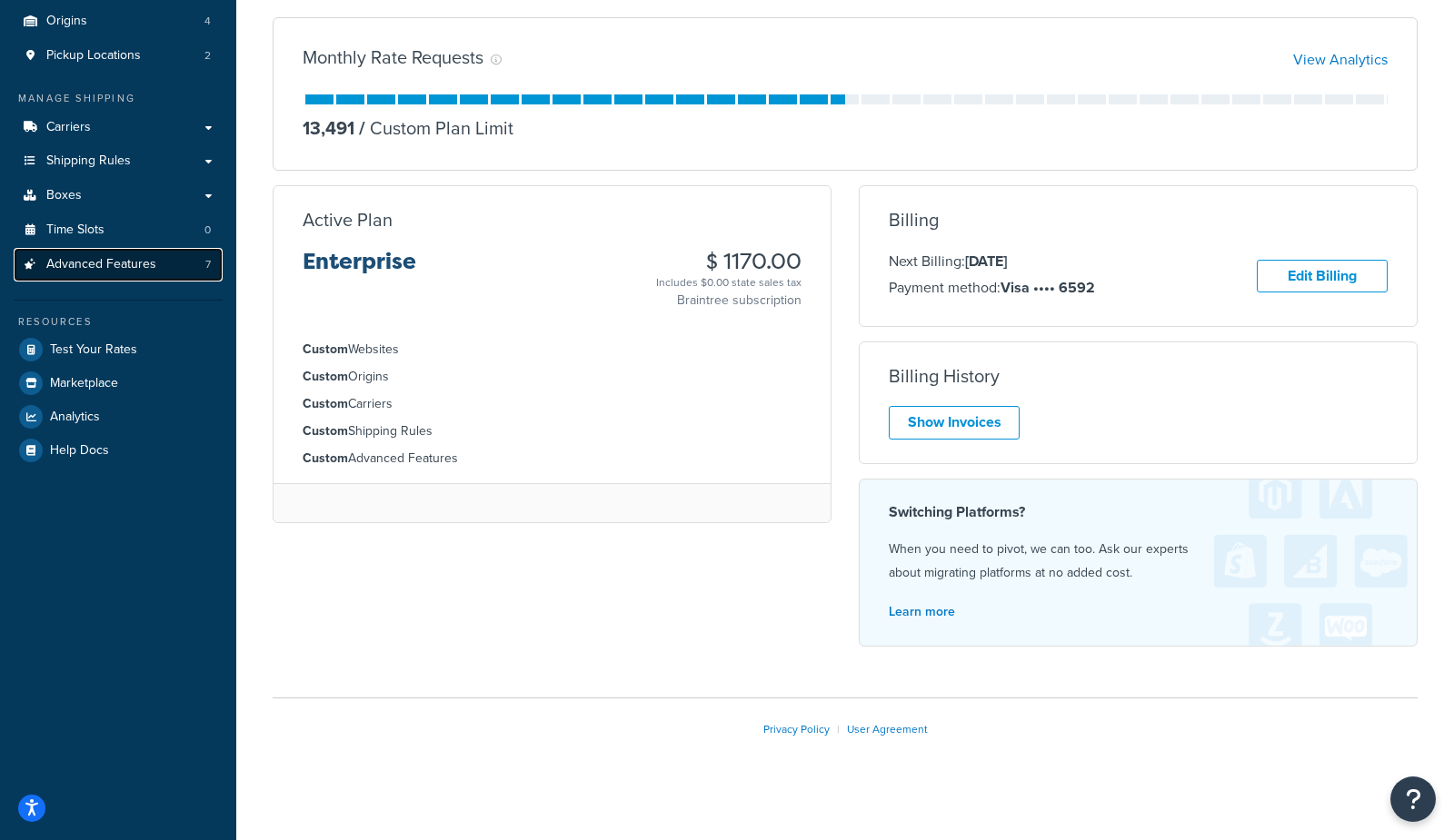
click at [73, 273] on link "Advanced Features 7" at bounding box center [118, 264] width 209 height 34
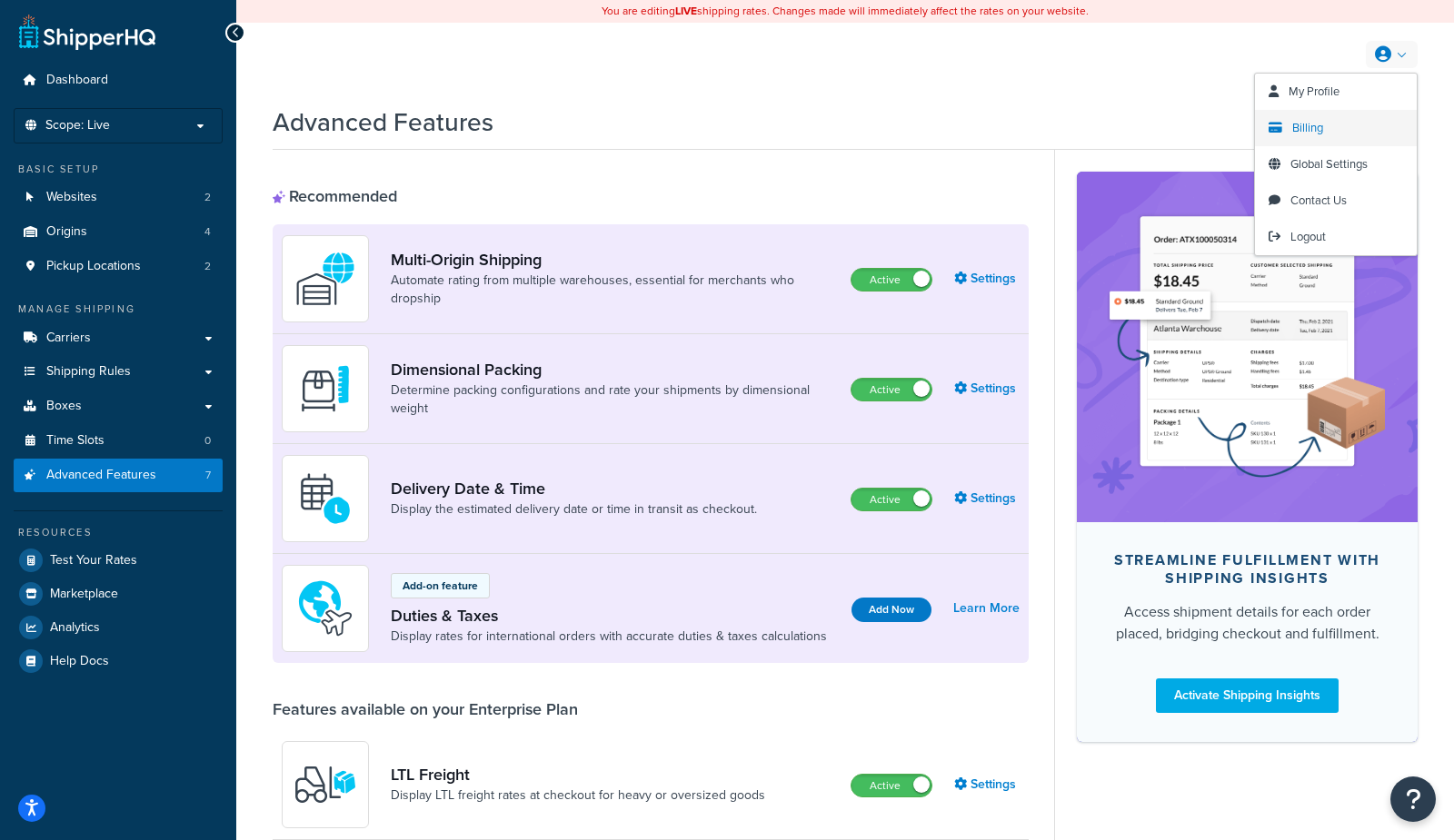
click at [1325, 130] on link "Billing" at bounding box center [1335, 128] width 162 height 36
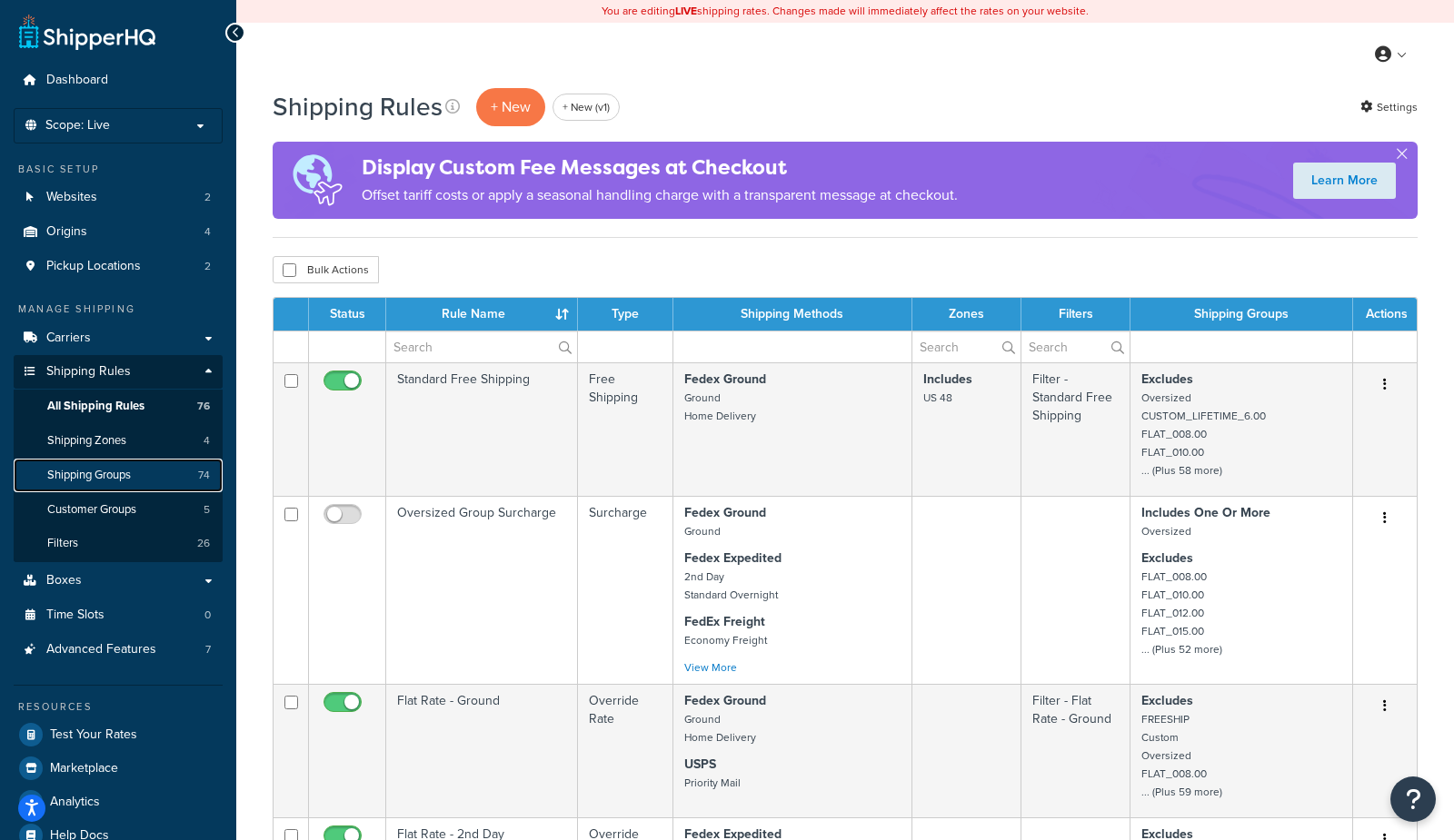
click at [84, 479] on span "Shipping Groups" at bounding box center [88, 475] width 83 height 15
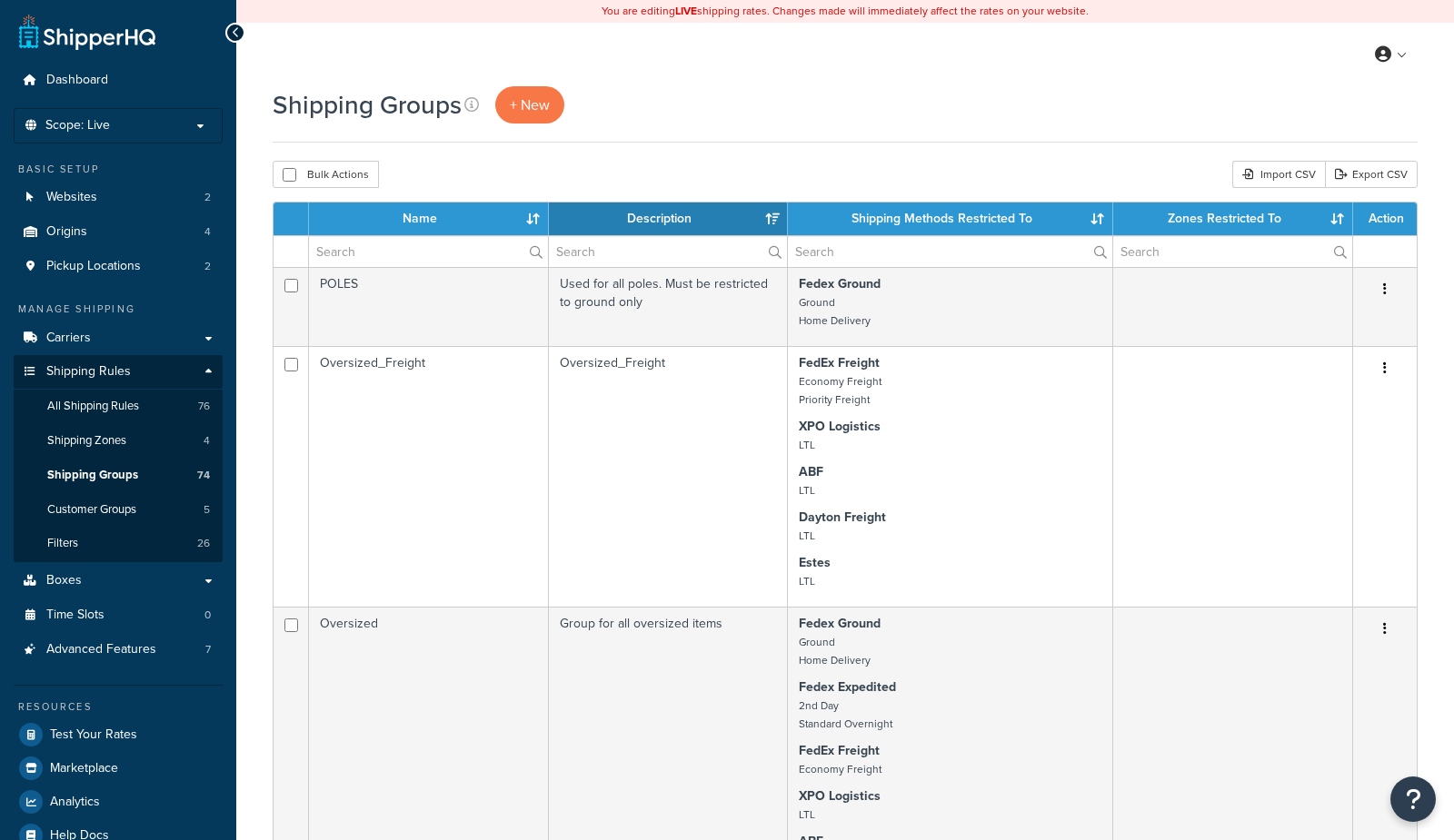
select select "15"
click at [632, 92] on div "Shipping Groups + New" at bounding box center [845, 104] width 1145 height 37
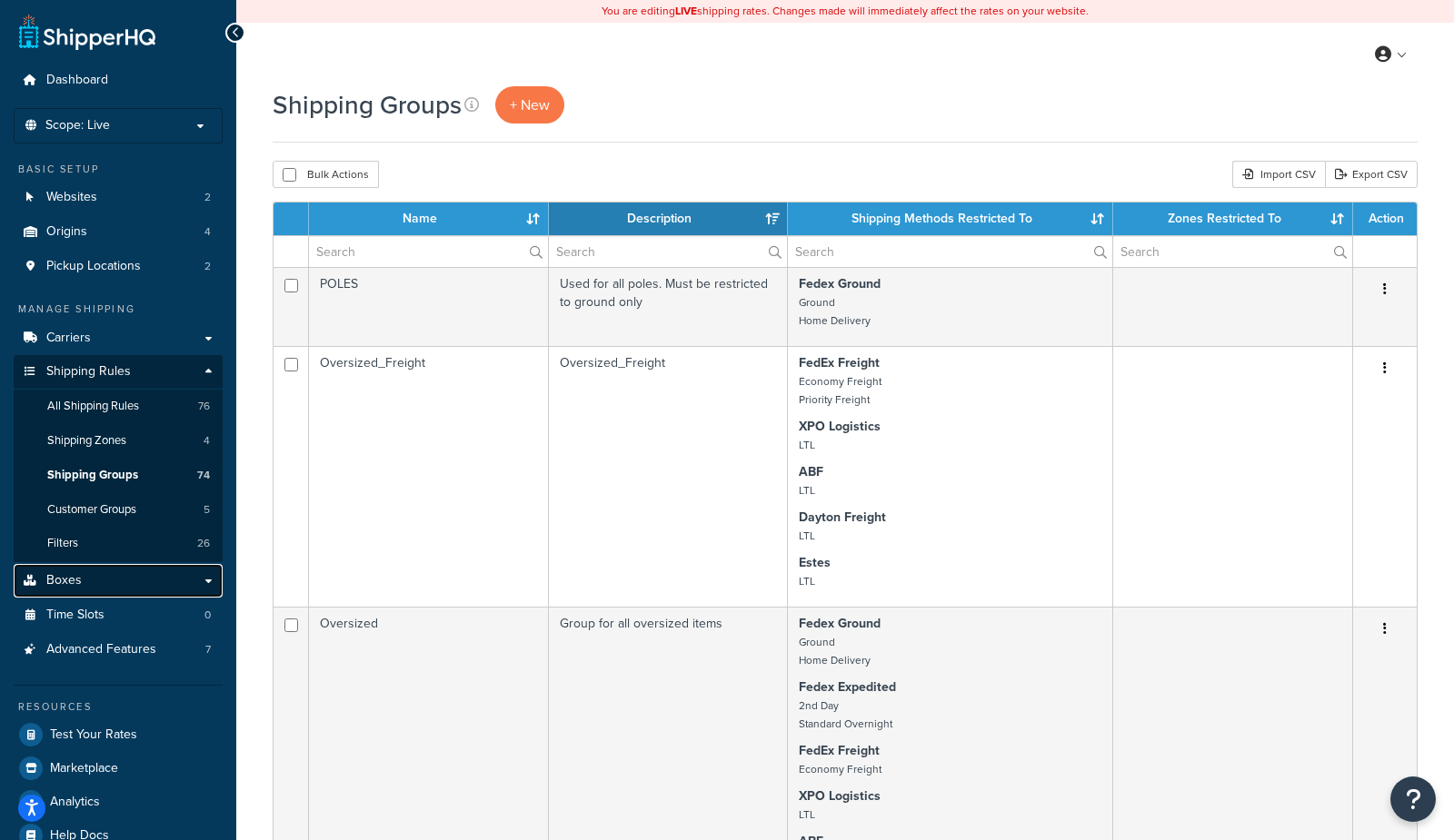
click at [70, 569] on link "Boxes" at bounding box center [118, 580] width 209 height 34
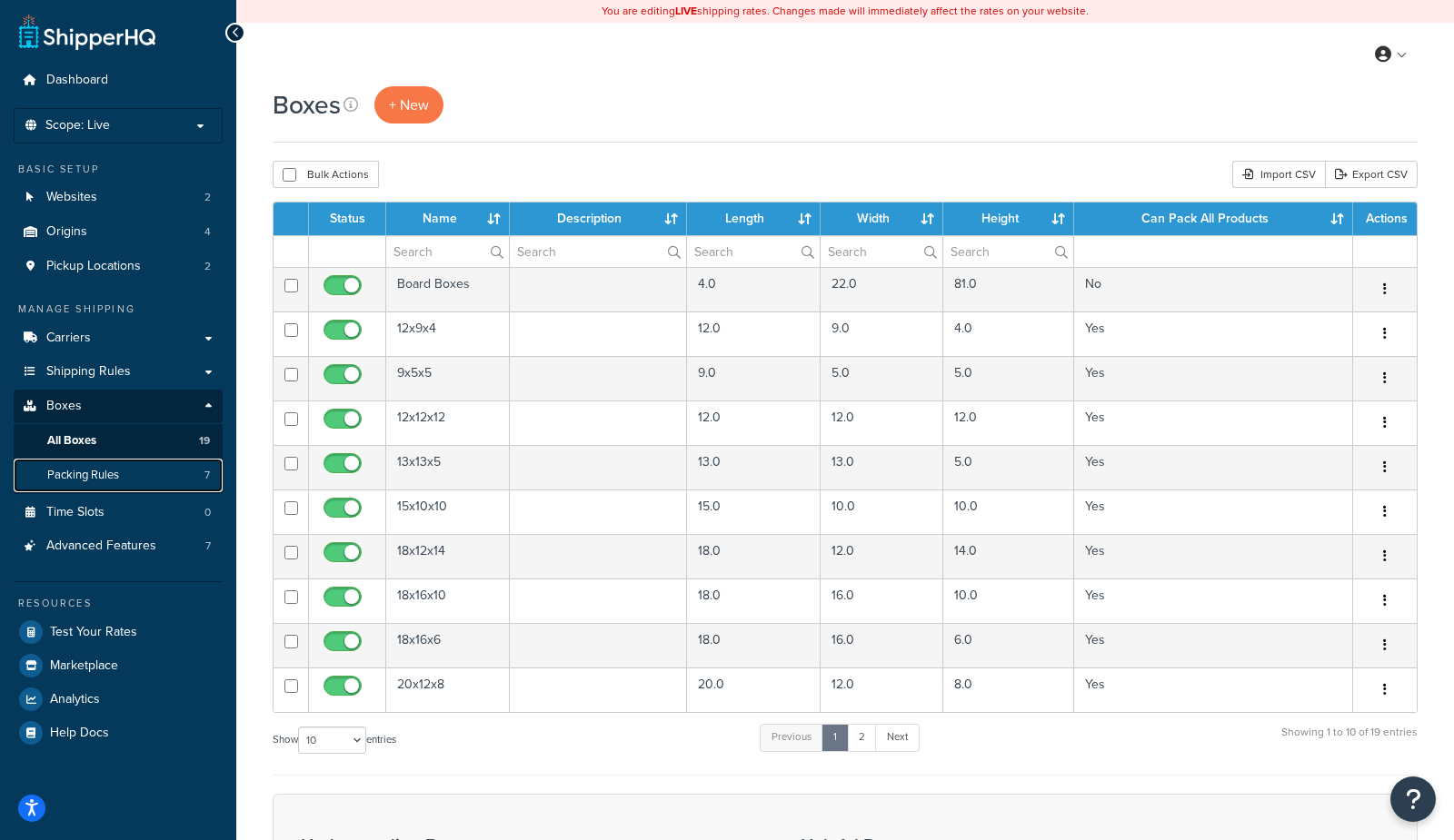
click at [95, 471] on span "Packing Rules" at bounding box center [82, 475] width 72 height 15
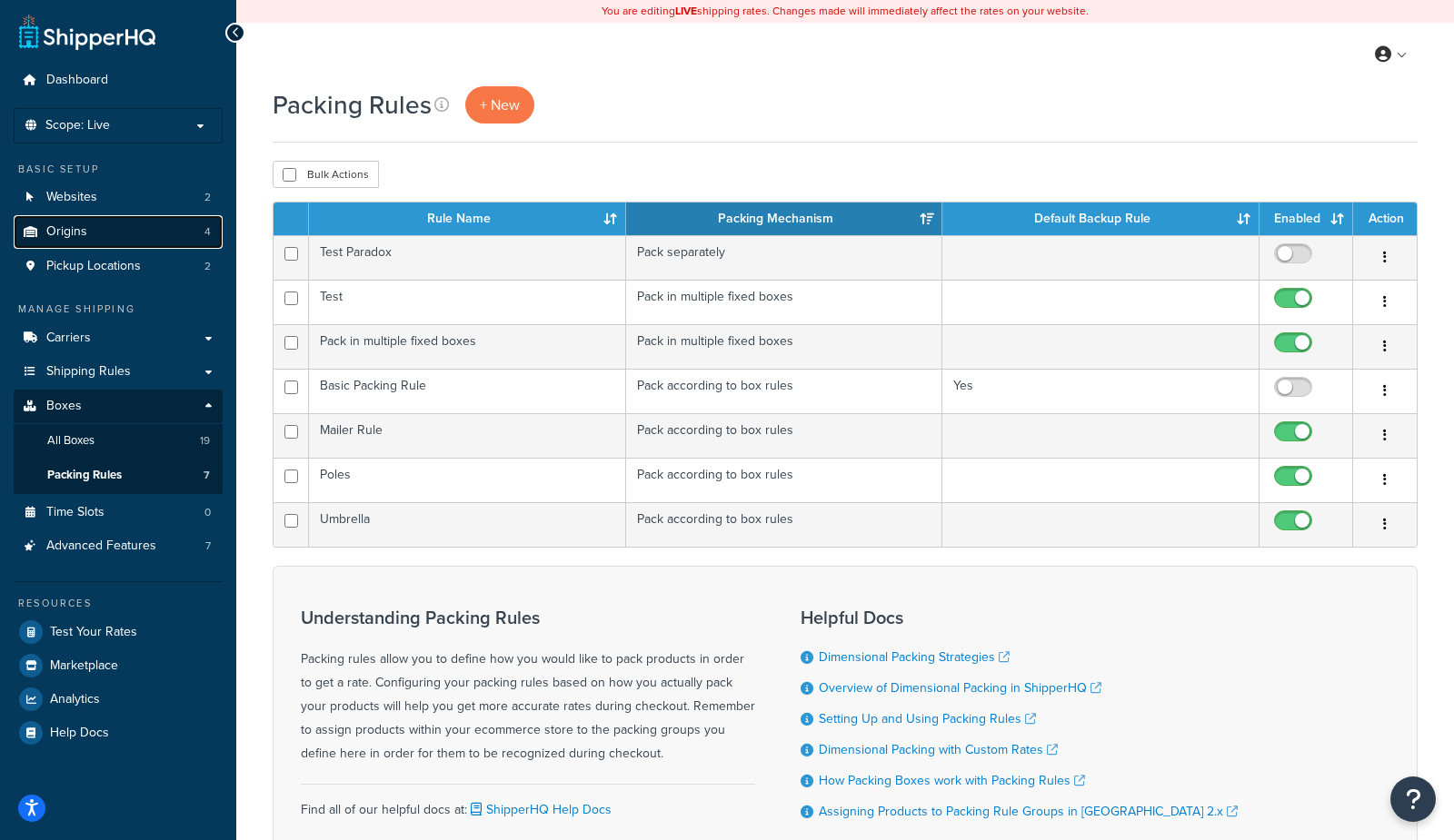
click at [71, 230] on span "Origins" at bounding box center [66, 232] width 41 height 15
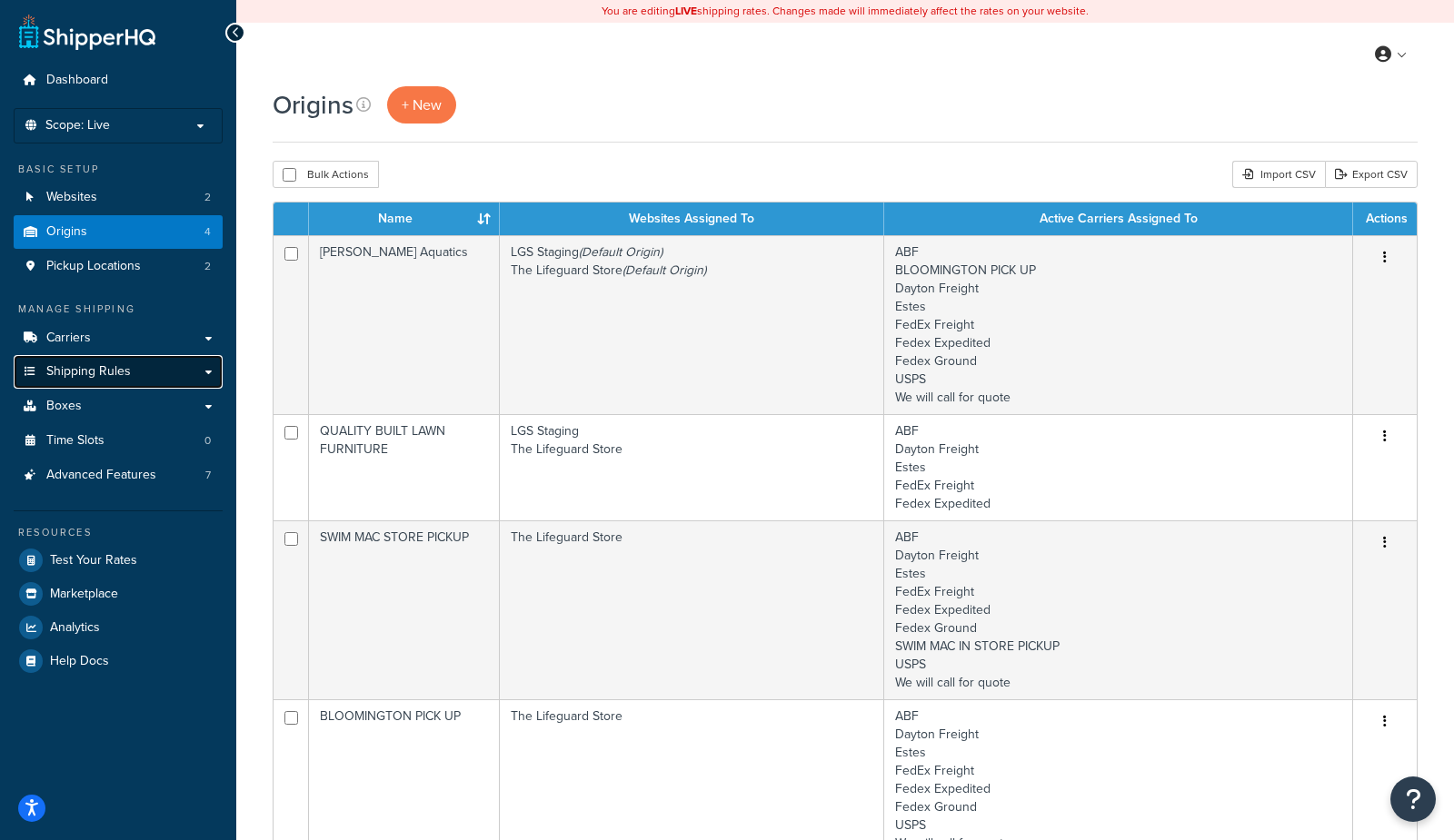
click at [78, 373] on span "Shipping Rules" at bounding box center [88, 372] width 84 height 15
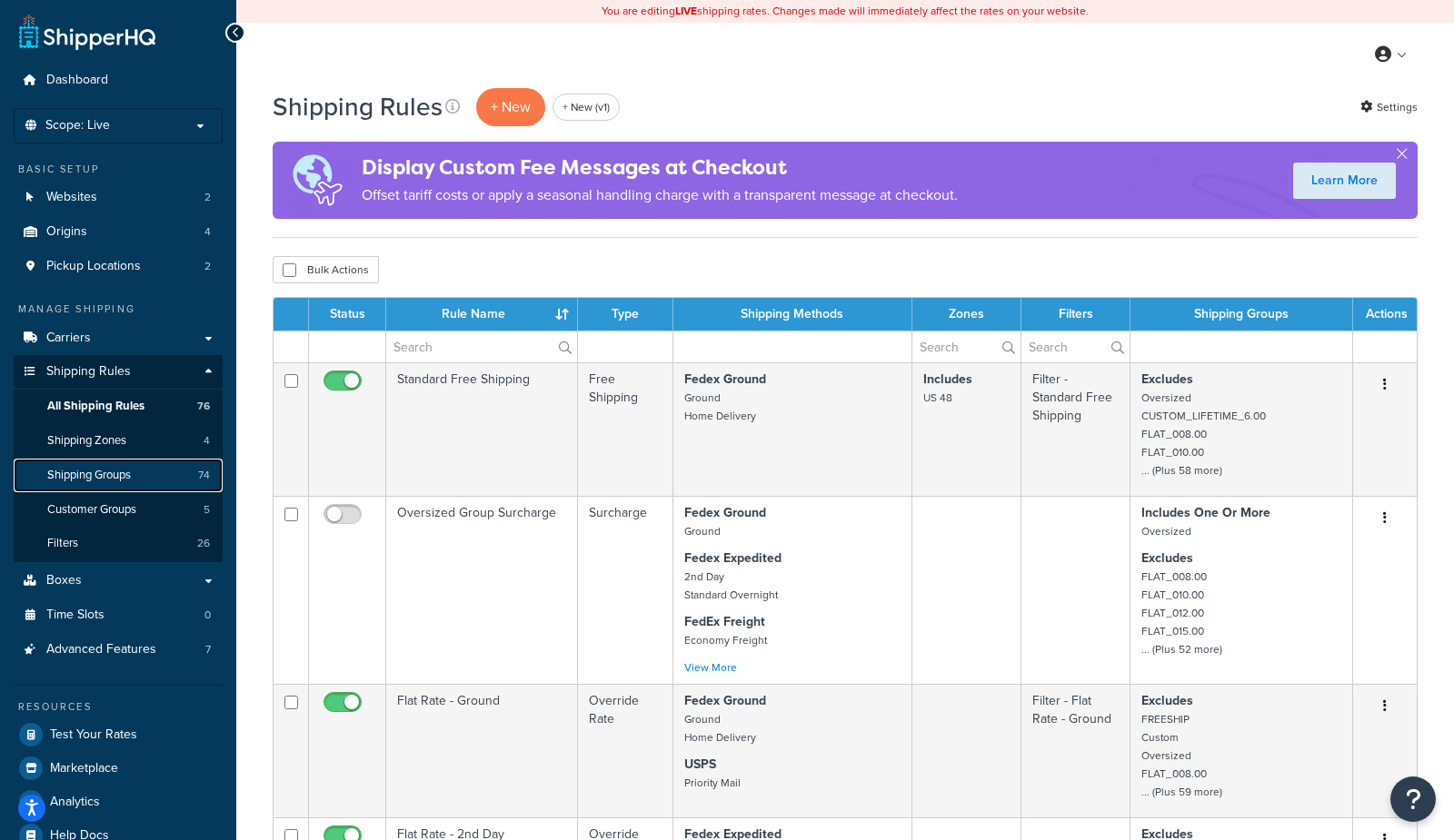
click at [101, 482] on span "Shipping Groups" at bounding box center [88, 475] width 83 height 15
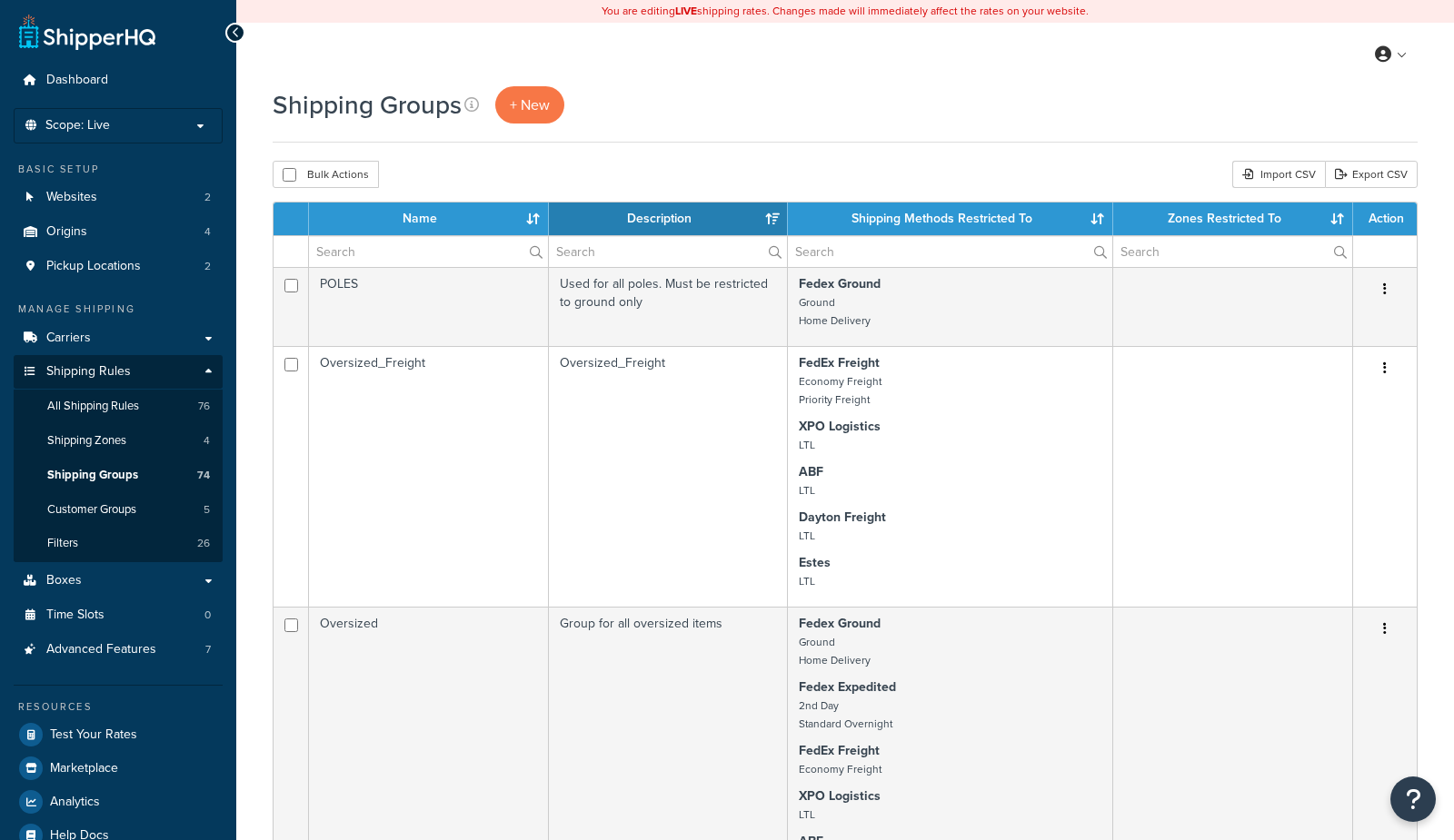
select select "15"
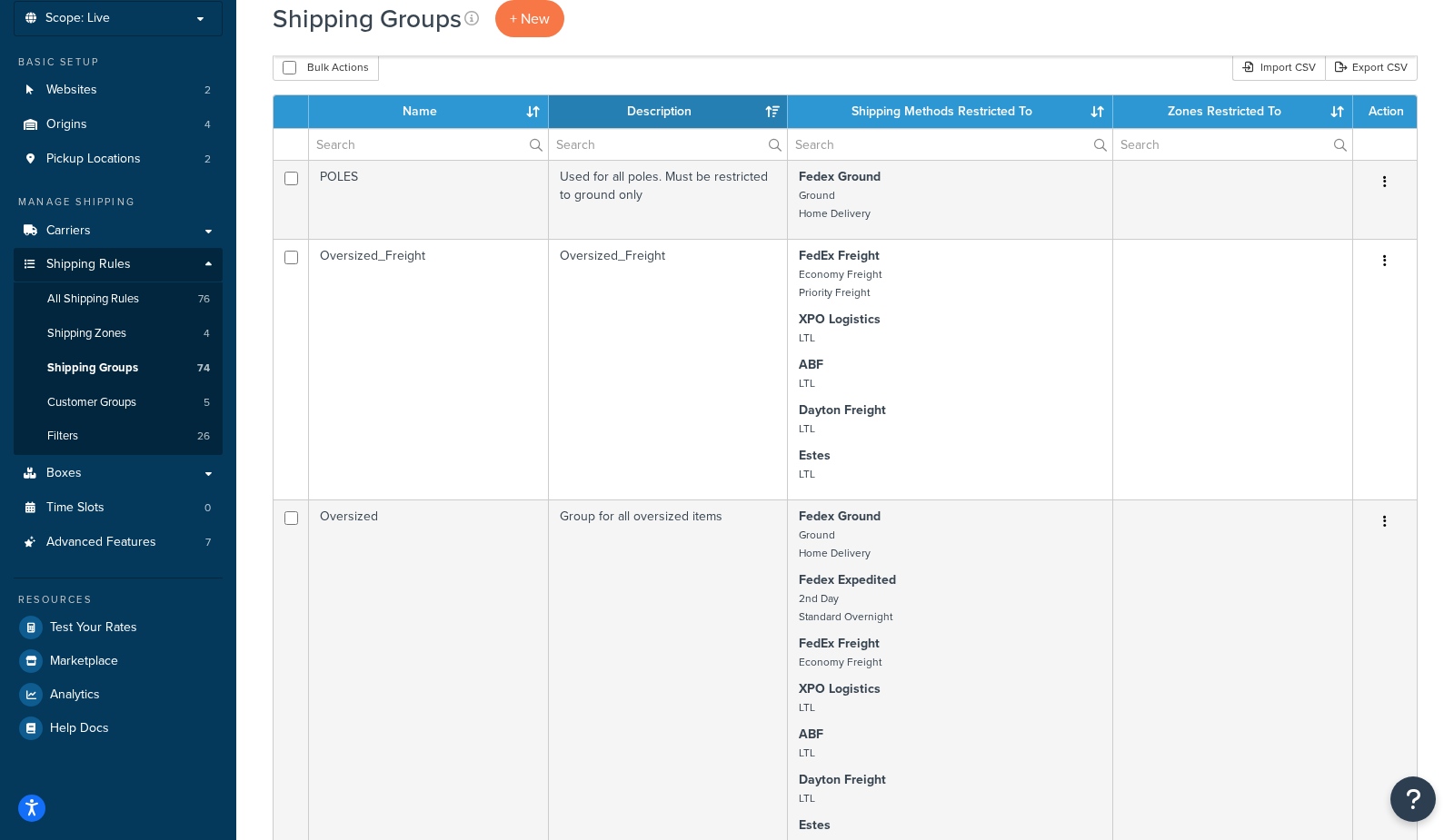
scroll to position [103, 0]
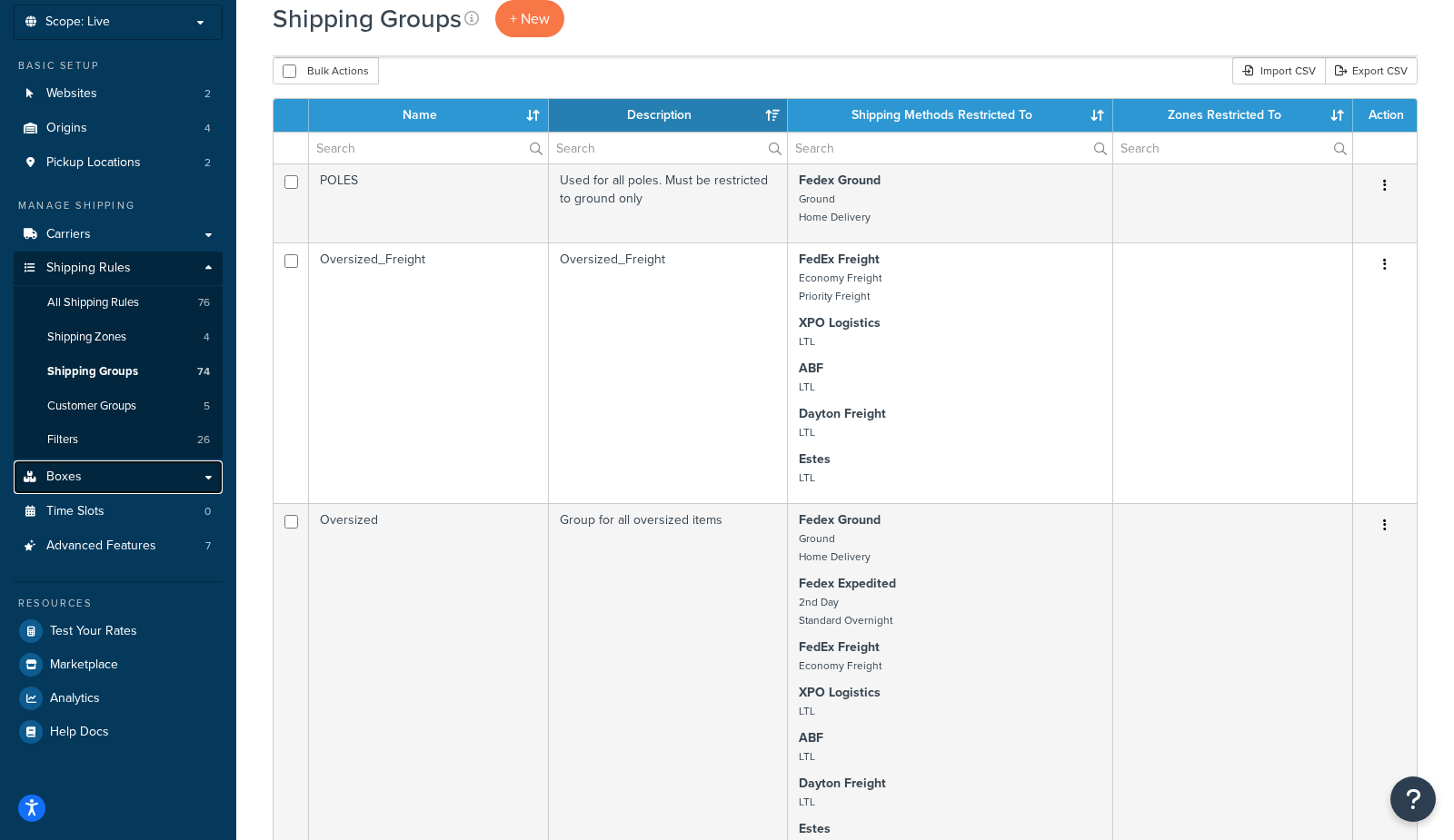
click at [114, 479] on link "Boxes" at bounding box center [118, 477] width 209 height 34
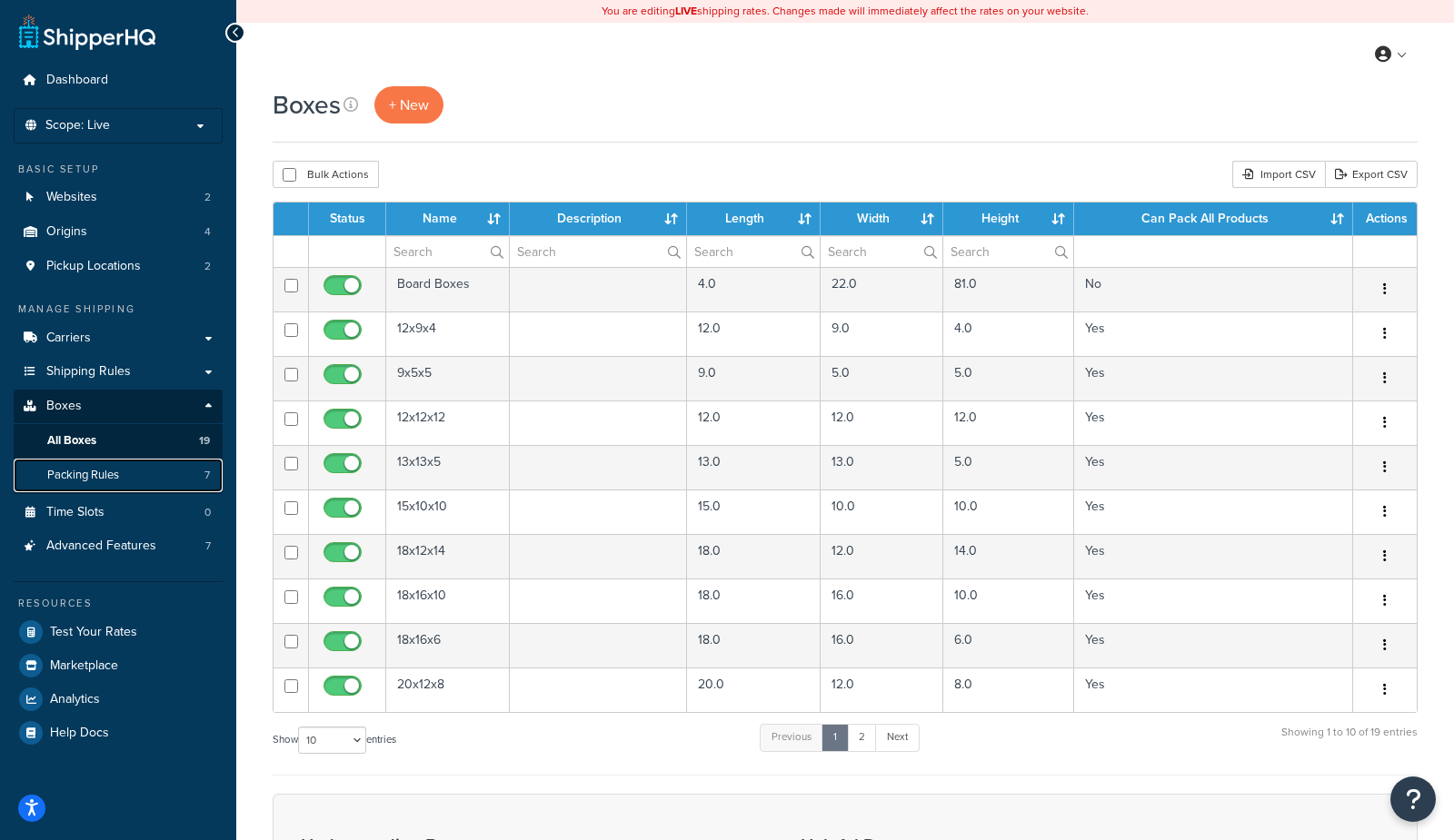
click at [121, 472] on link "Packing Rules 7" at bounding box center [118, 475] width 209 height 34
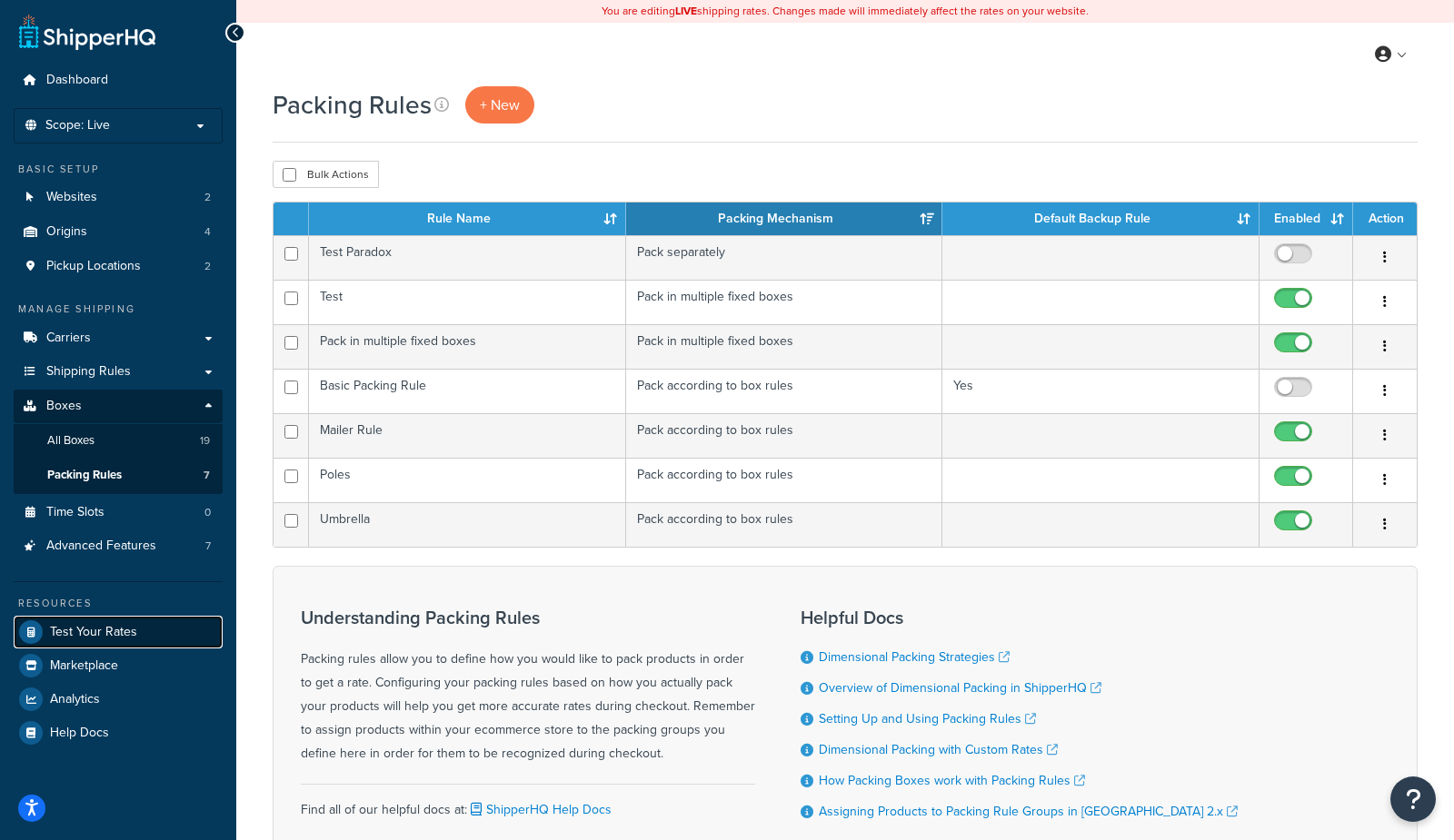
click at [145, 630] on link "Test Your Rates" at bounding box center [118, 632] width 209 height 33
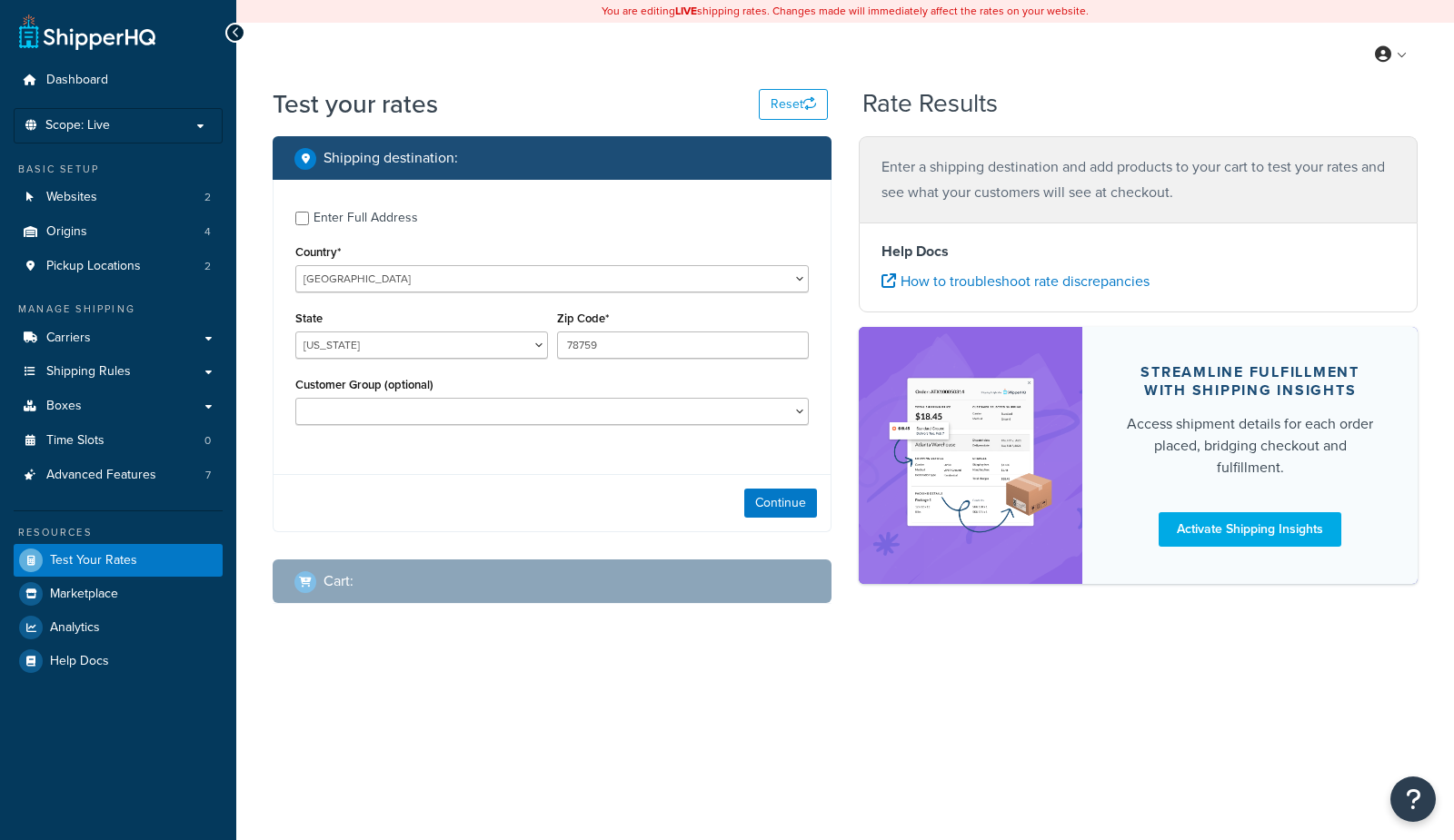
select select "[GEOGRAPHIC_DATA]"
click at [744, 492] on div "Continue" at bounding box center [551, 503] width 557 height 57
click at [758, 501] on button "Continue" at bounding box center [781, 503] width 73 height 29
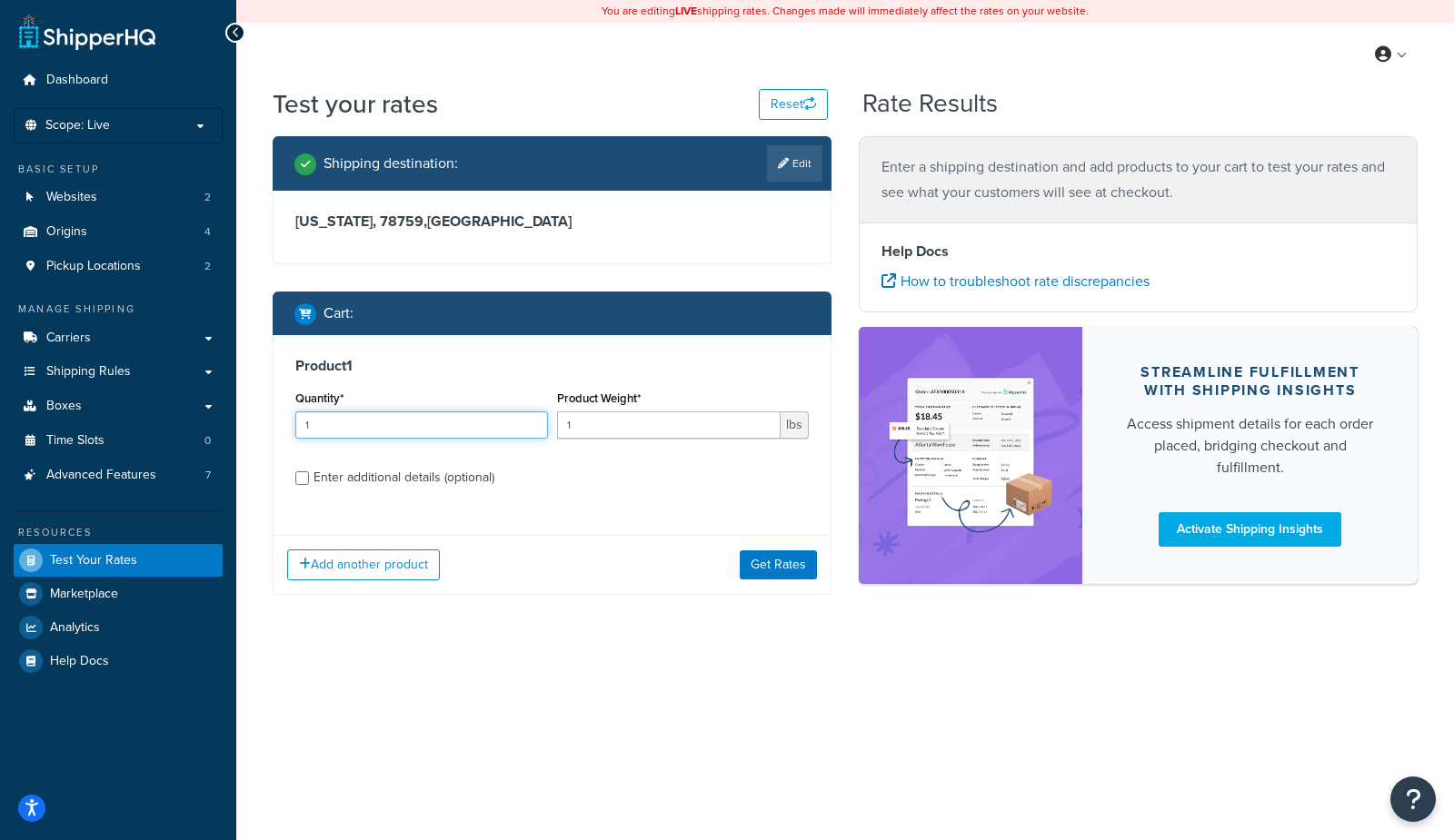
drag, startPoint x: 397, startPoint y: 422, endPoint x: 647, endPoint y: 430, distance: 250.1
click at [398, 422] on input "1" at bounding box center [421, 425] width 253 height 27
click at [426, 479] on div "Enter additional details (optional)" at bounding box center [403, 478] width 181 height 26
click at [308, 479] on input "Enter additional details (optional)" at bounding box center [302, 478] width 13 height 13
checkbox input "true"
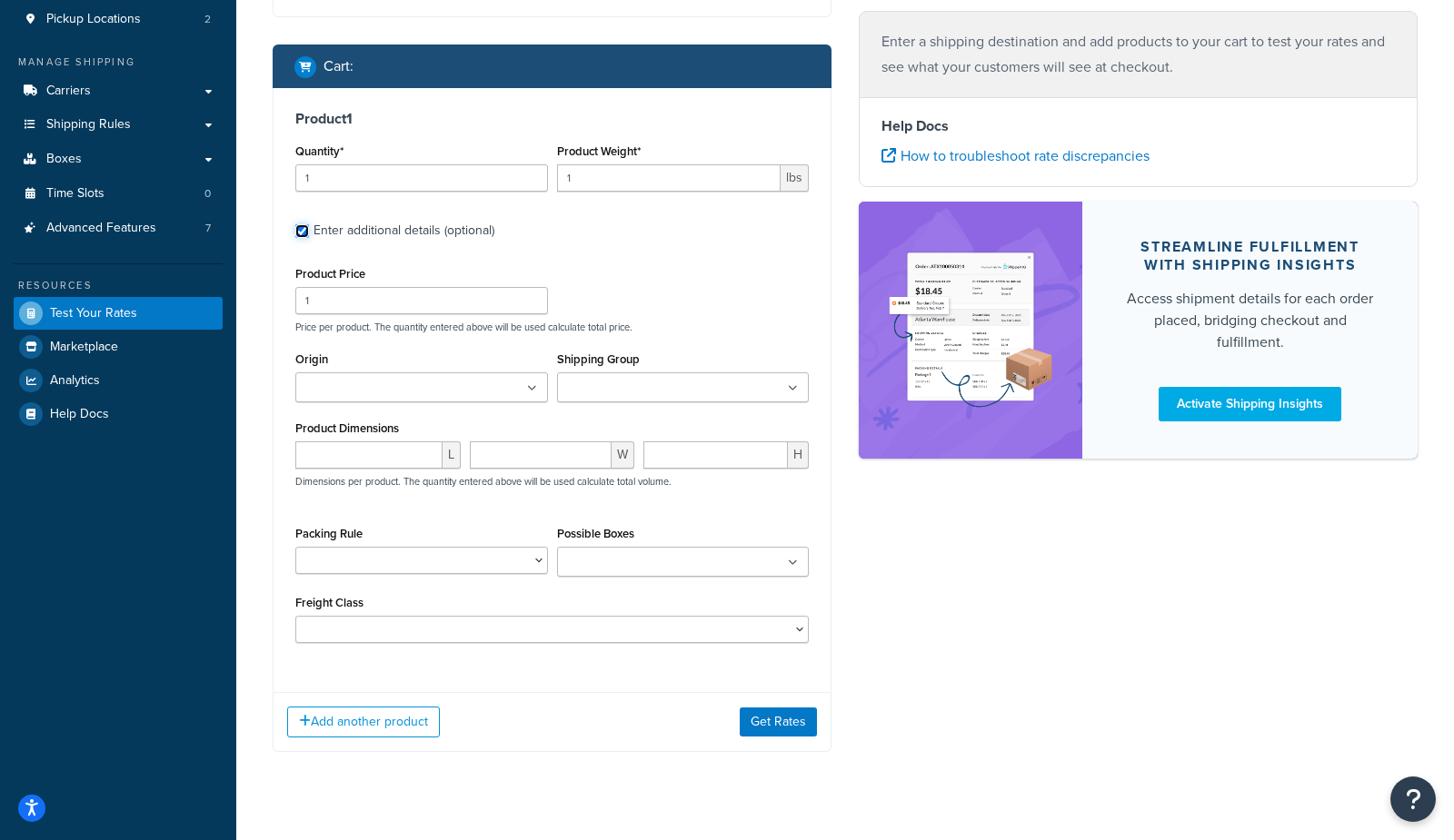
scroll to position [240, 0]
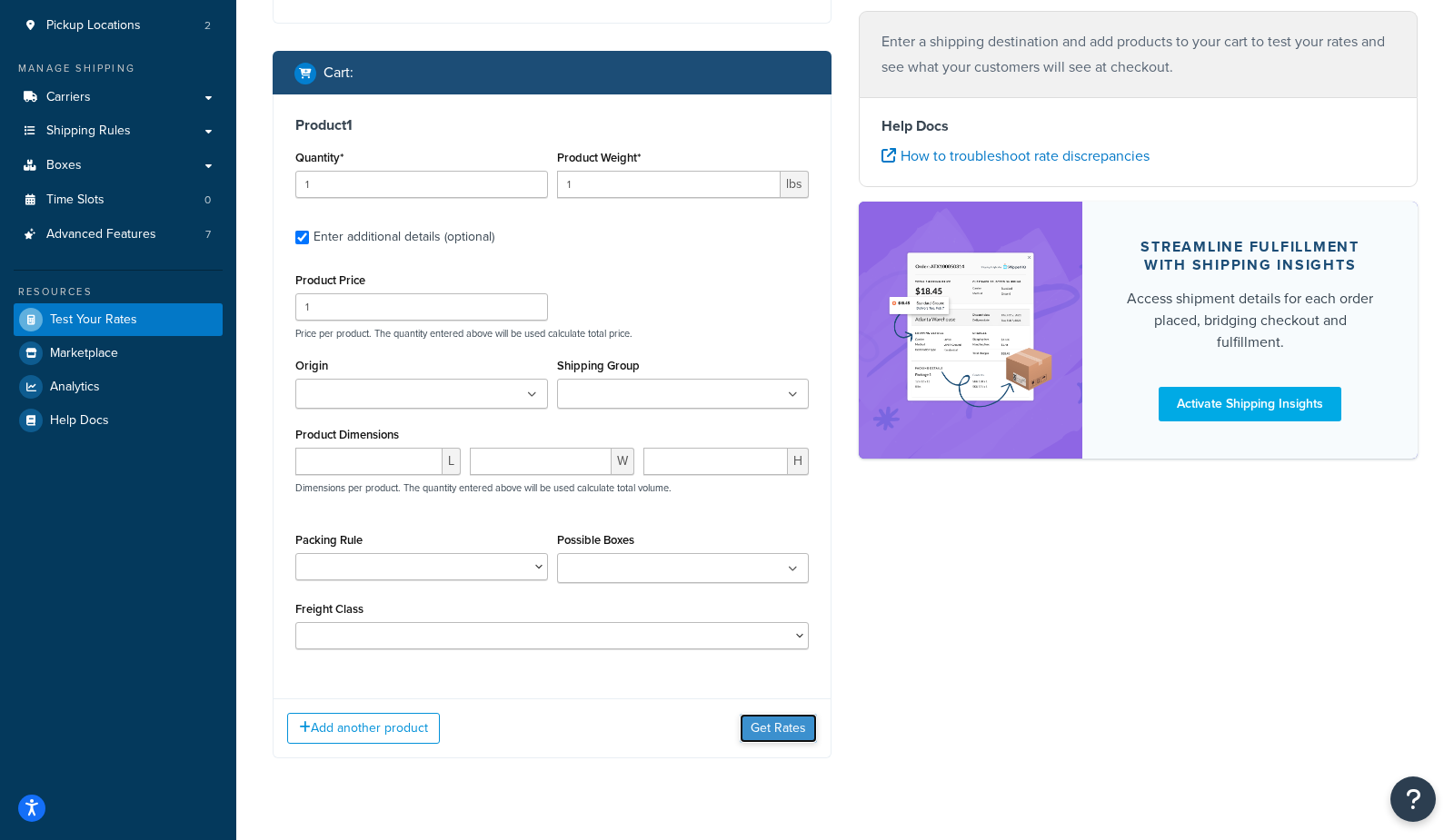
click at [750, 738] on button "Get Rates" at bounding box center [778, 728] width 78 height 29
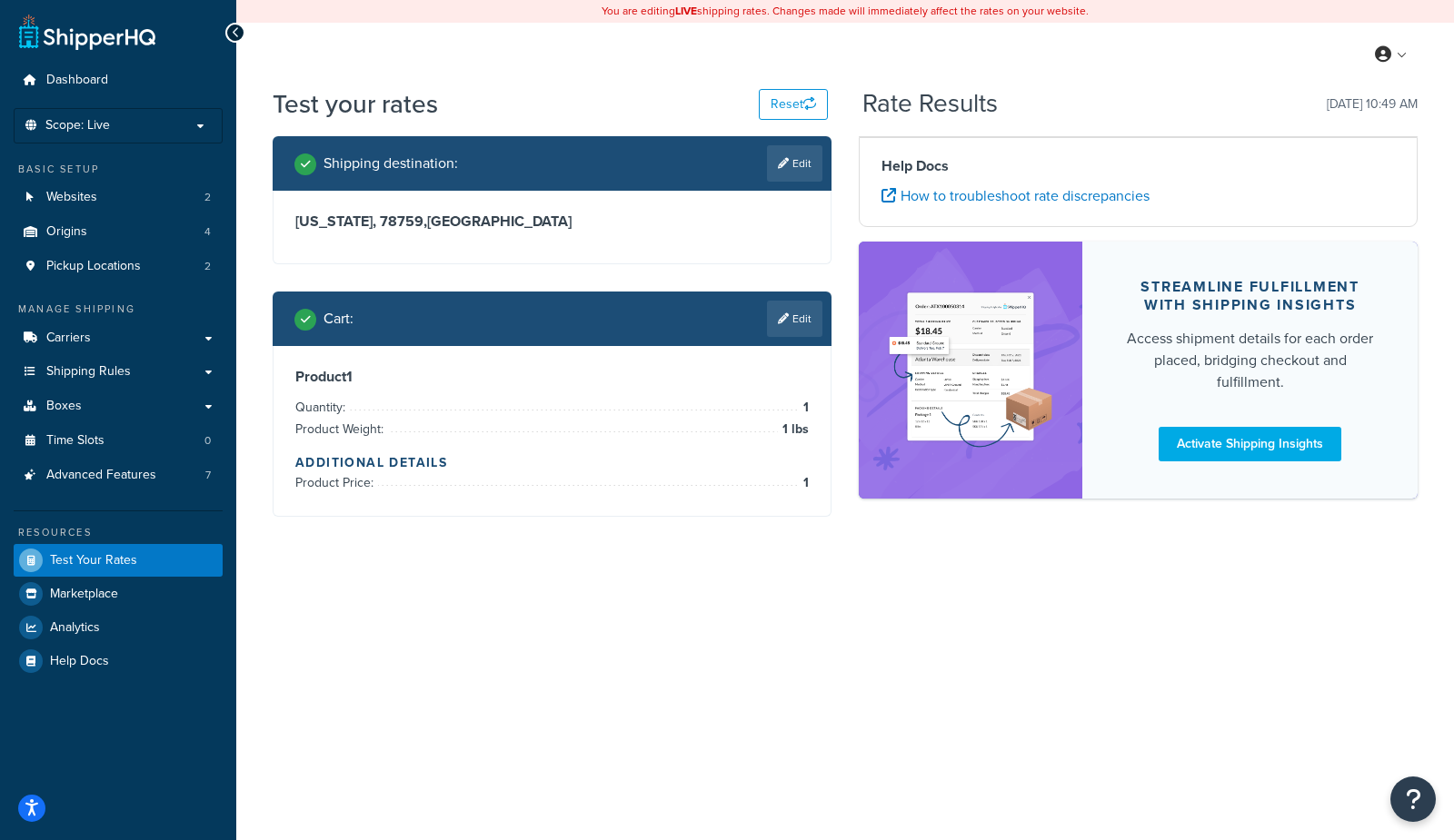
scroll to position [0, 0]
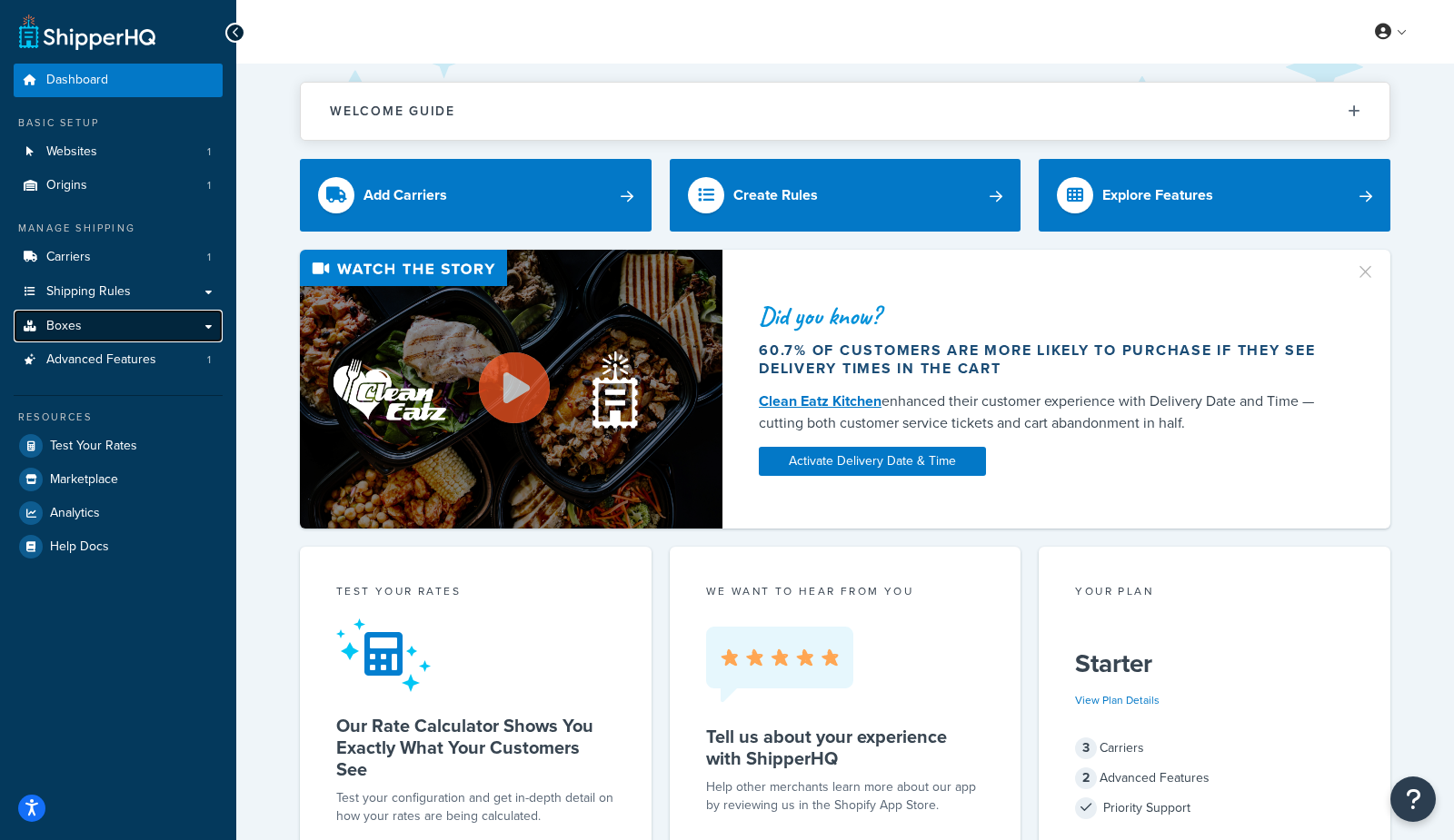
click at [148, 327] on link "Boxes" at bounding box center [118, 326] width 209 height 34
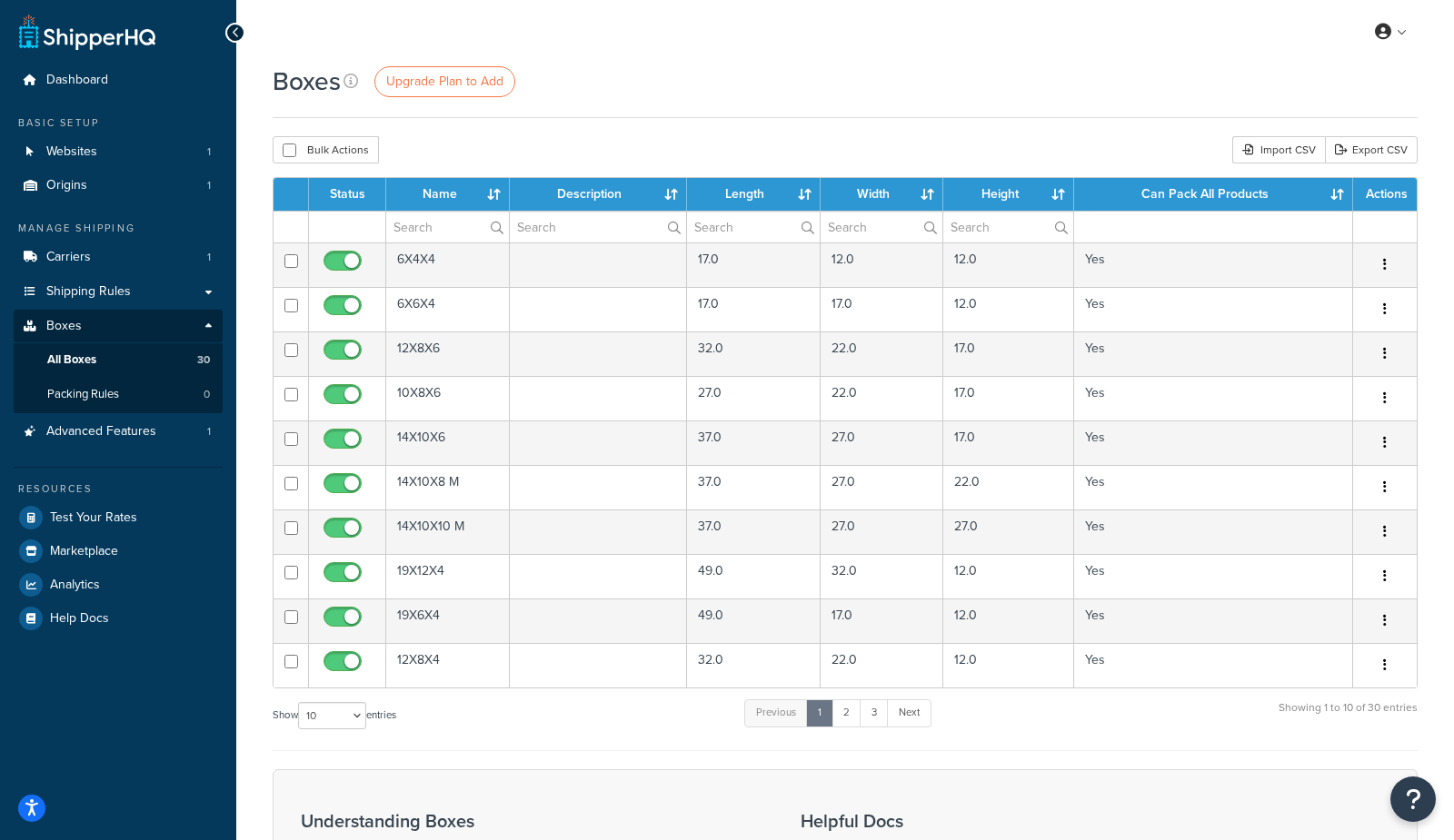
click at [1100, 131] on div "Boxes Upgrade Plan to Add Bulk Actions Duplicate Delete Import CSV Export CSV C…" at bounding box center [845, 579] width 1217 height 1033
click at [333, 718] on select "10 15 25 50 100 1000" at bounding box center [331, 715] width 68 height 27
select select "1000"
click at [300, 702] on select "10 15 25 50 100 1000" at bounding box center [331, 715] width 68 height 27
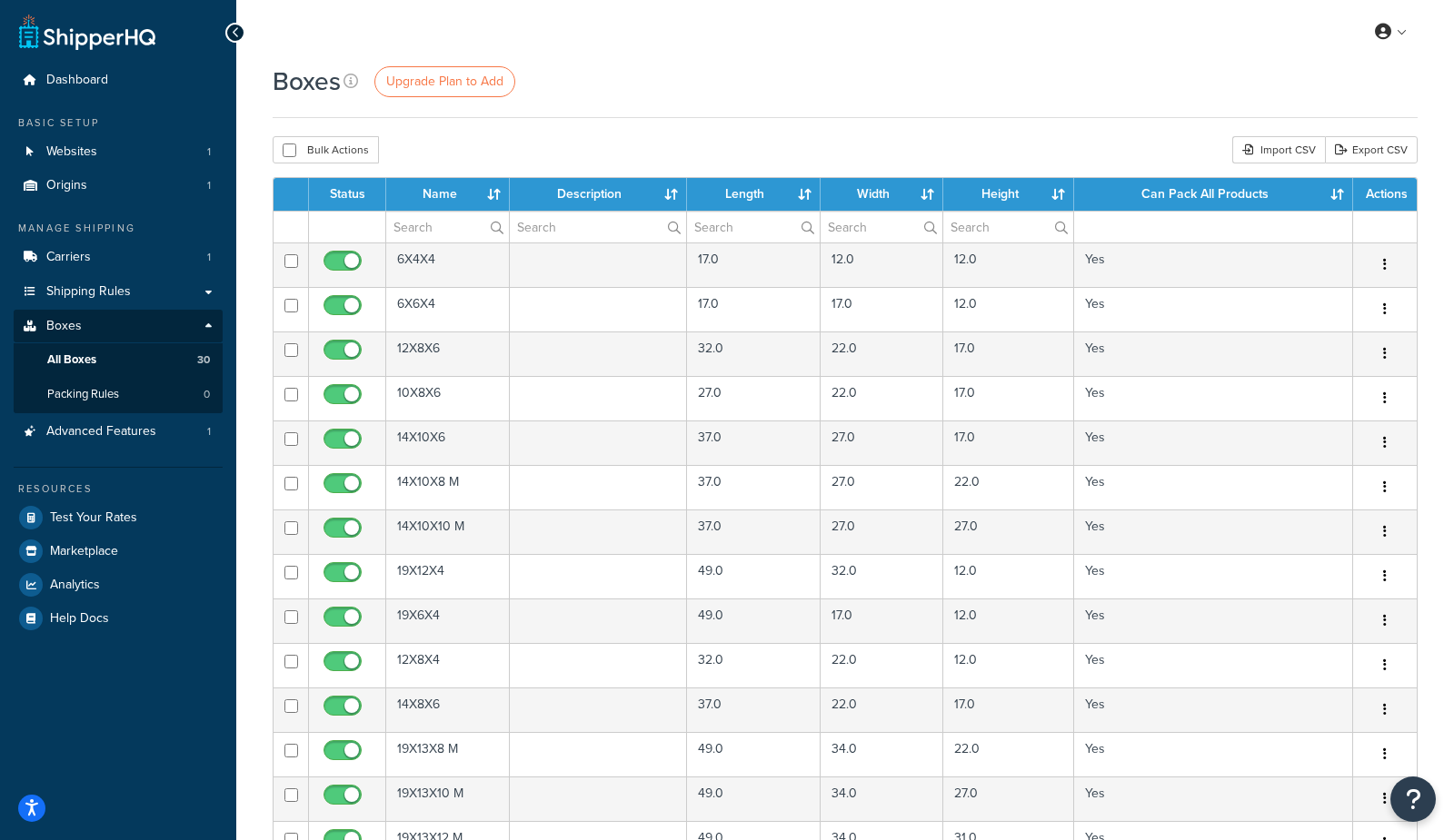
click at [943, 144] on div "Bulk Actions Duplicate Delete Import CSV Export CSV" at bounding box center [845, 149] width 1145 height 27
click at [1374, 152] on link "Export CSV" at bounding box center [1371, 149] width 93 height 27
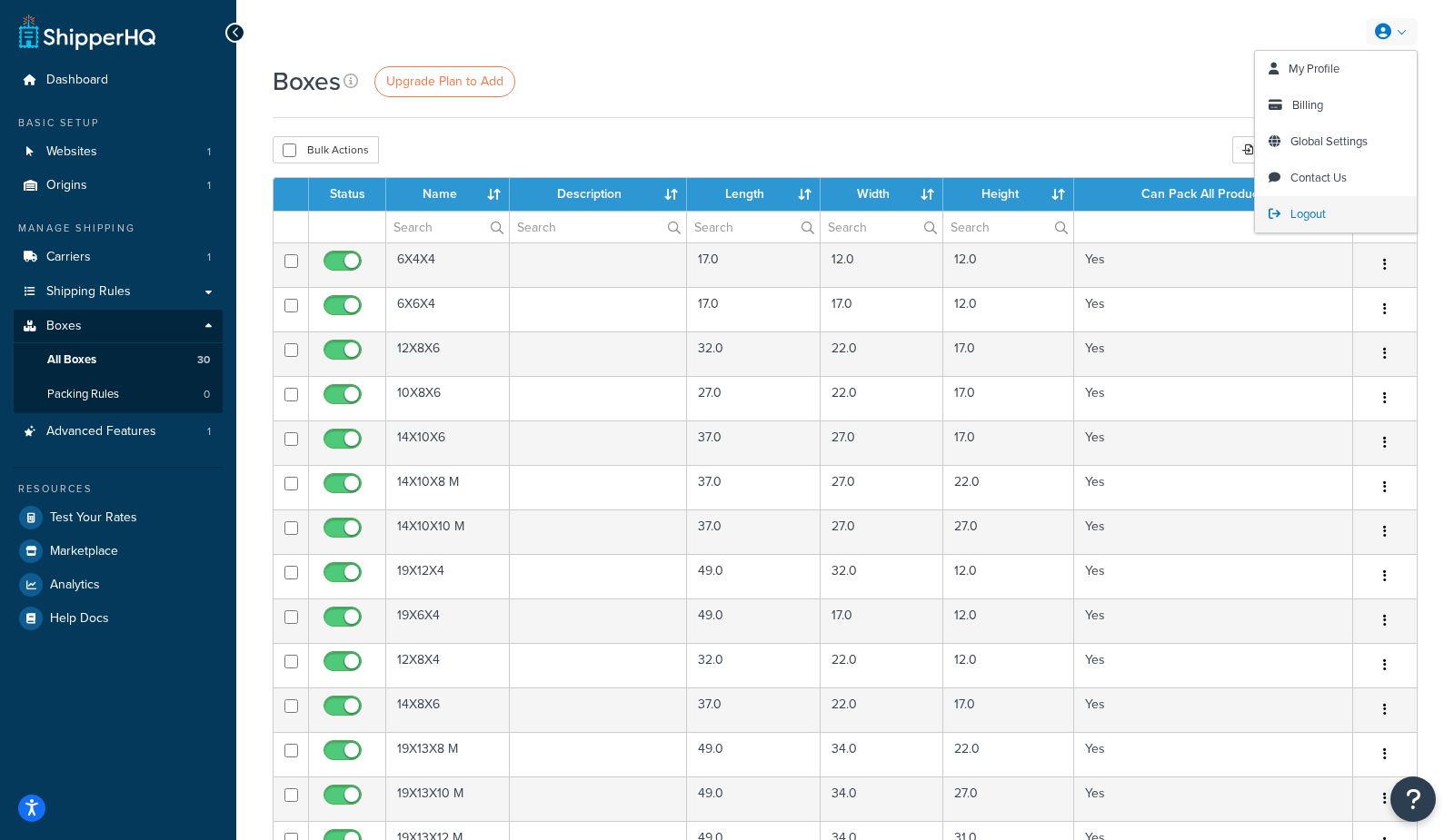
click at [1311, 207] on span "Logout" at bounding box center [1307, 214] width 35 height 17
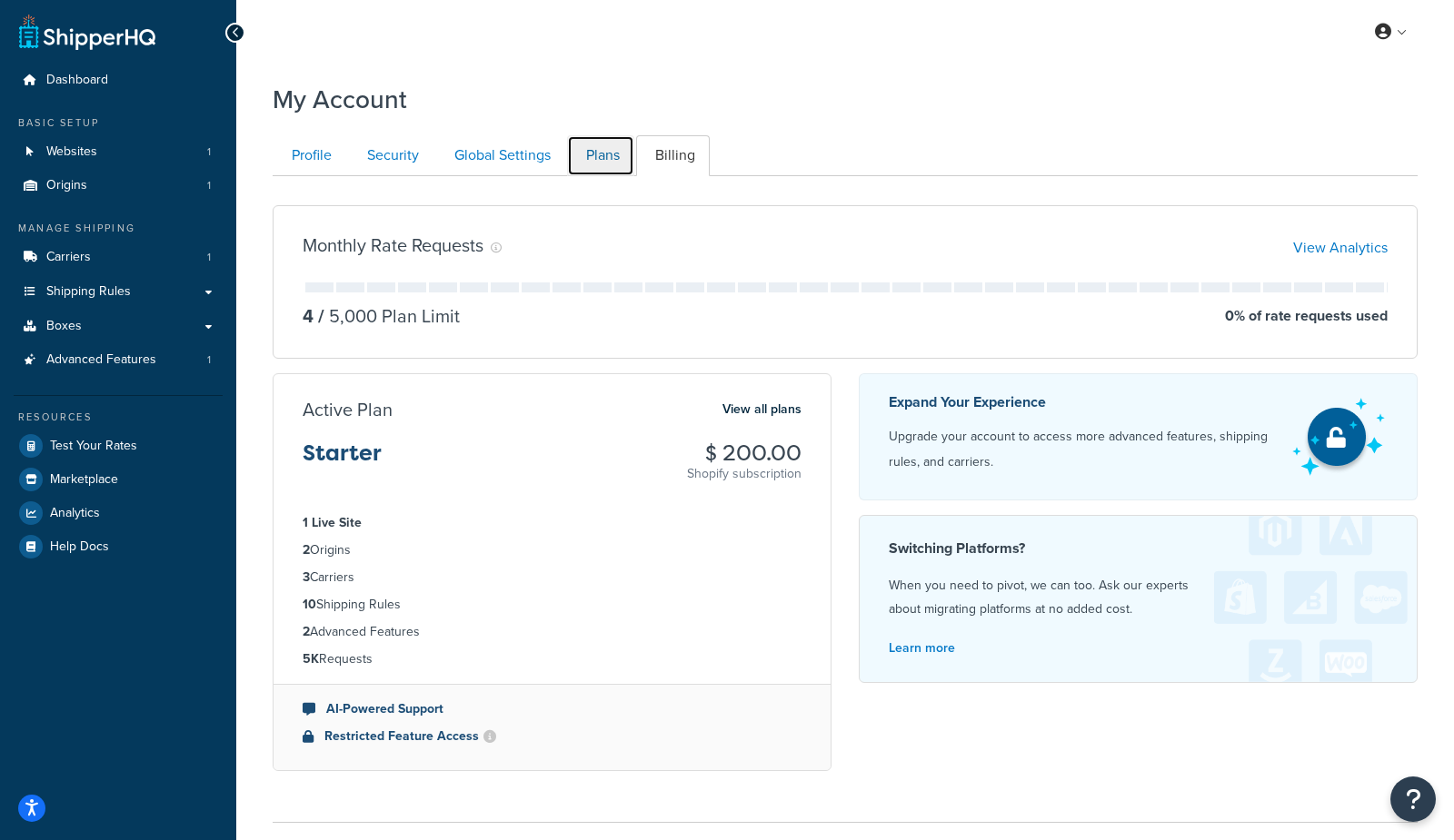
click at [594, 157] on link "Plans" at bounding box center [601, 155] width 67 height 41
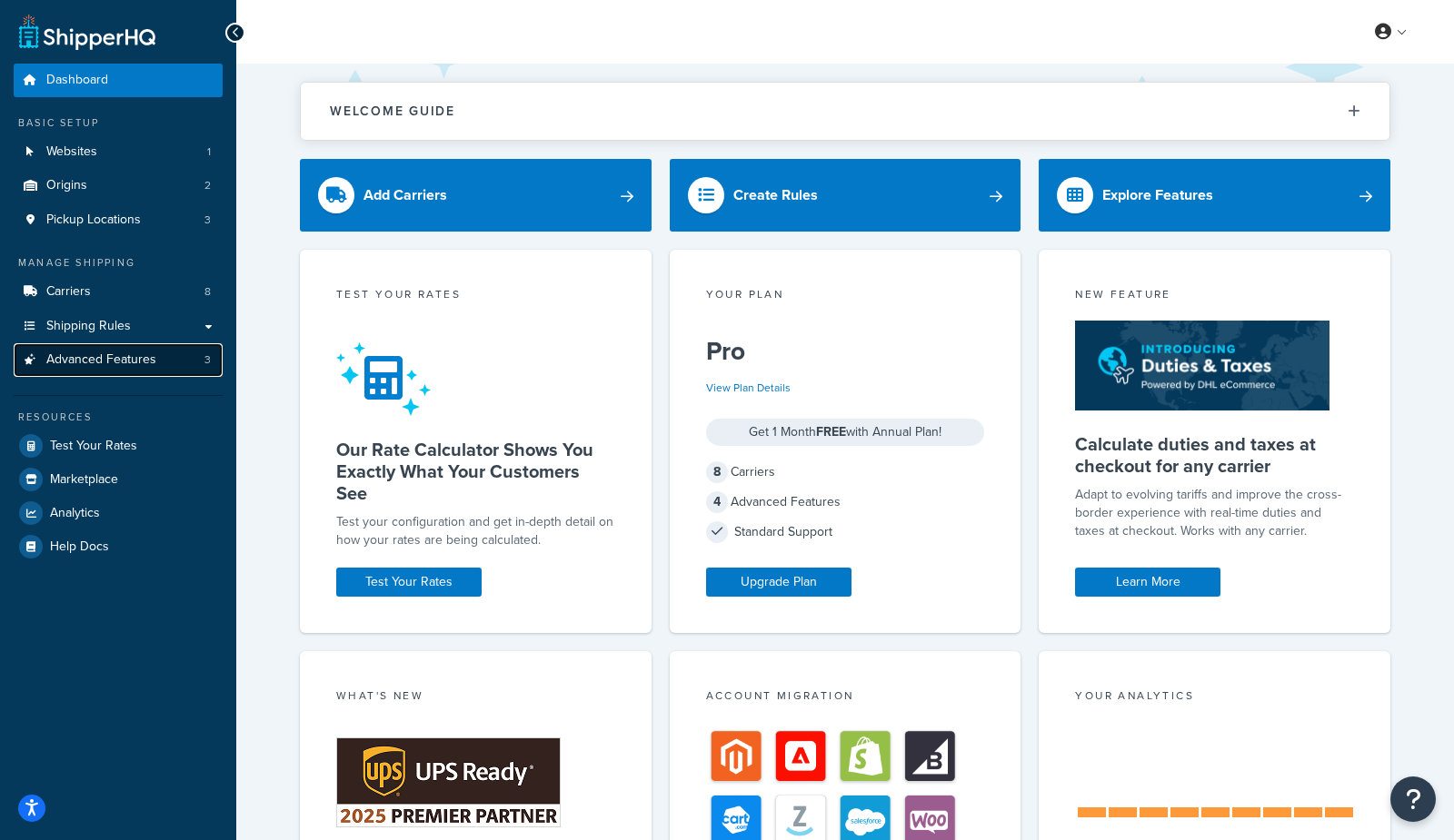
click at [168, 366] on link "Advanced Features 3" at bounding box center [118, 360] width 209 height 34
